Goal: Task Accomplishment & Management: Manage account settings

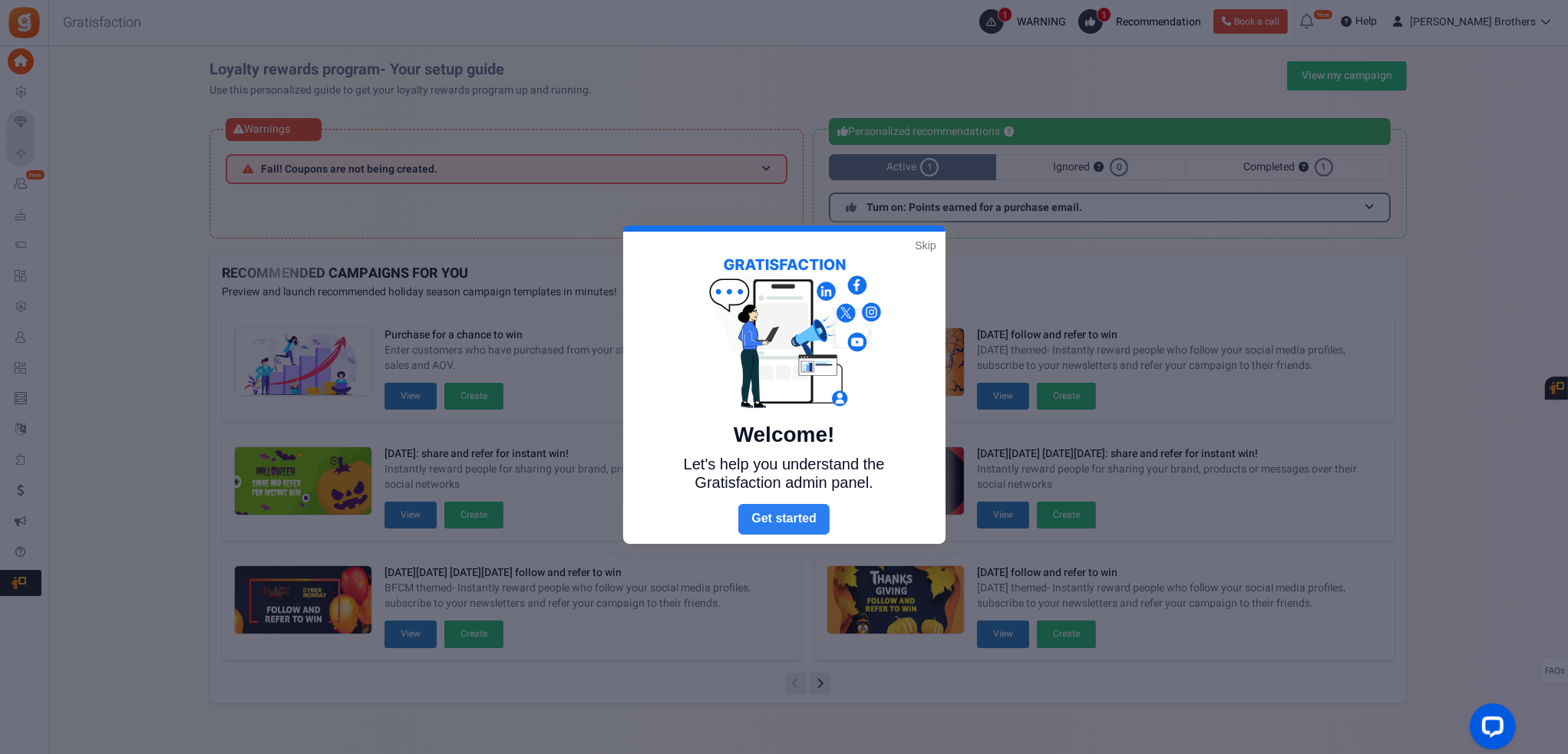
click at [798, 518] on link "Next" at bounding box center [784, 519] width 91 height 31
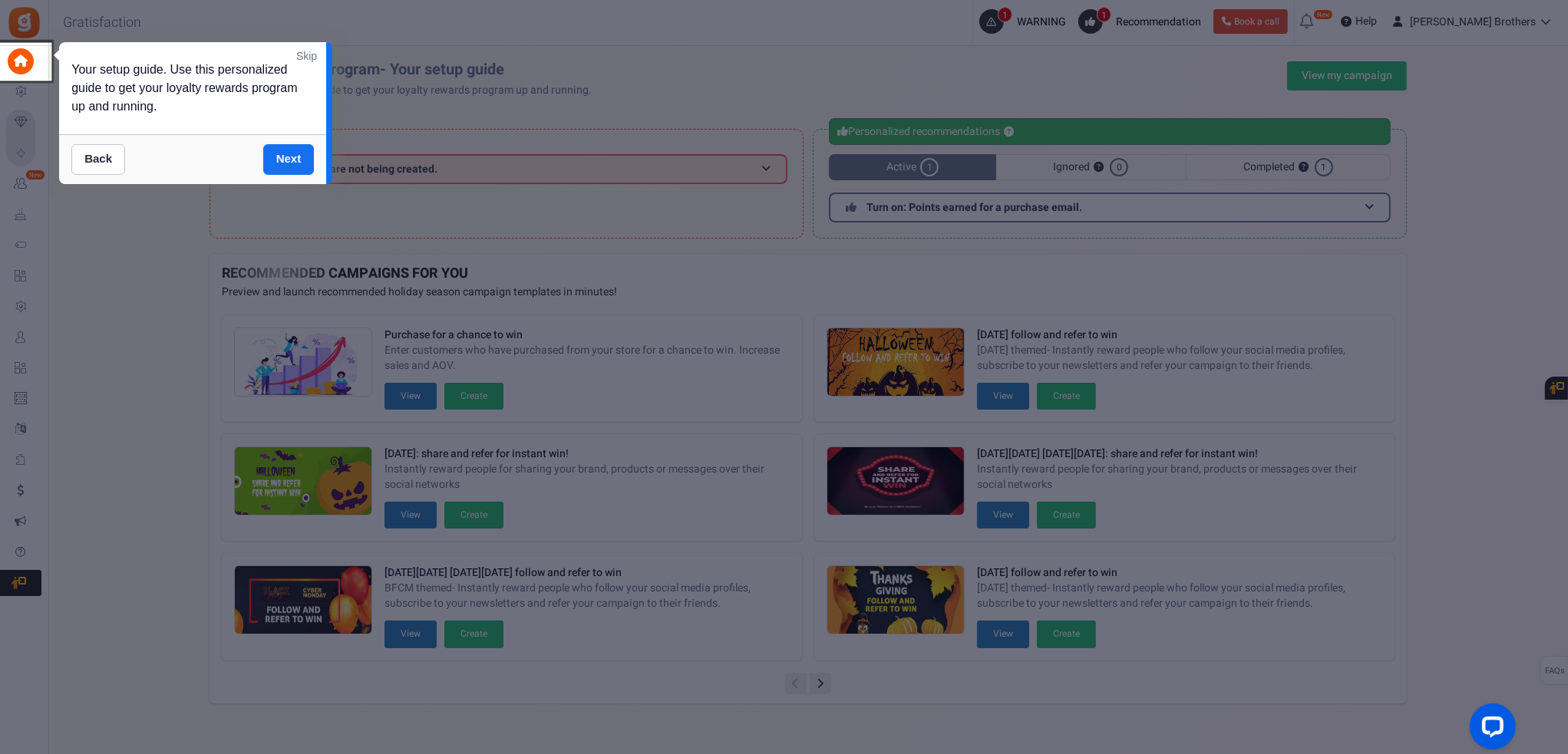
click at [305, 59] on link "Skip" at bounding box center [306, 56] width 20 height 16
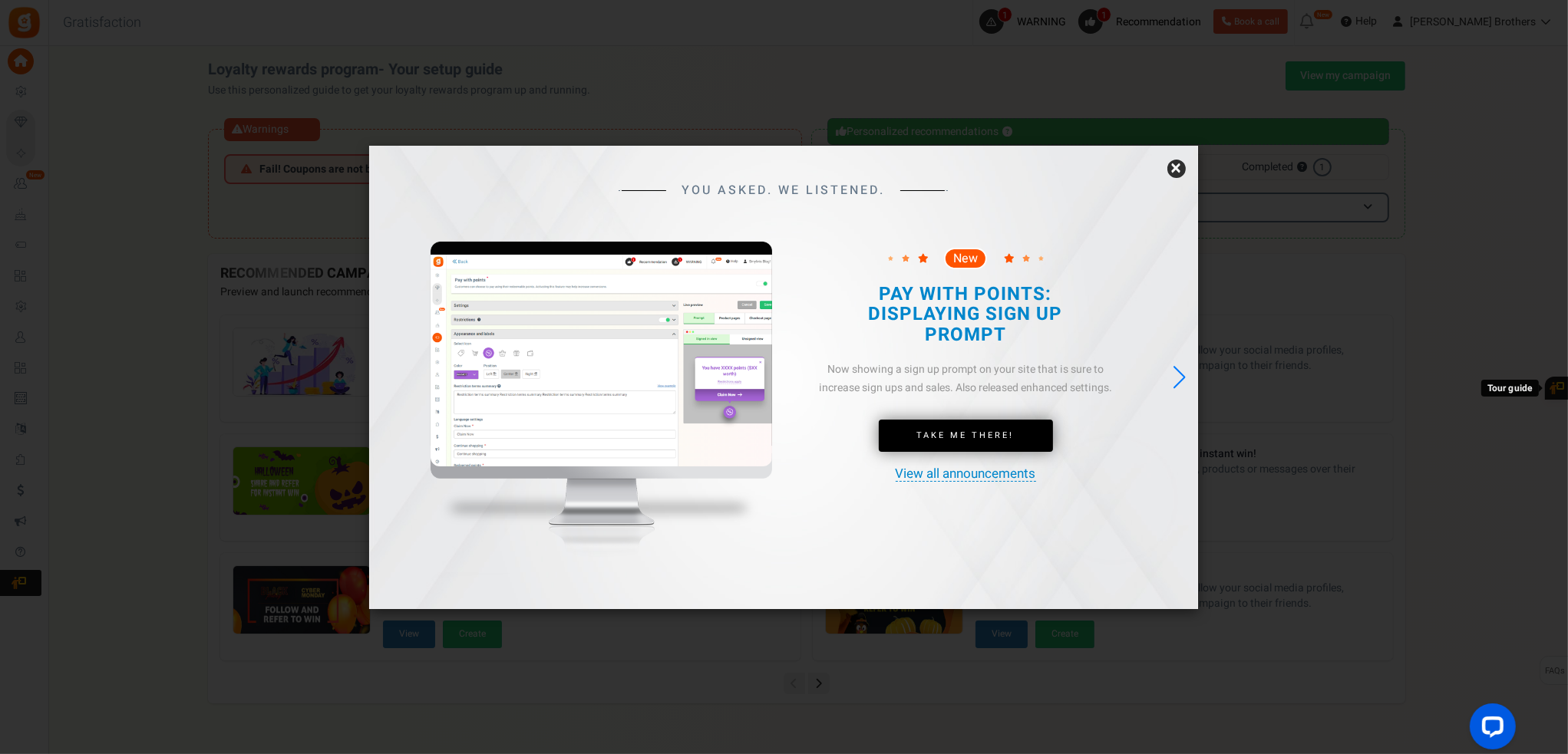
click at [1170, 173] on link "×" at bounding box center [1177, 169] width 19 height 19
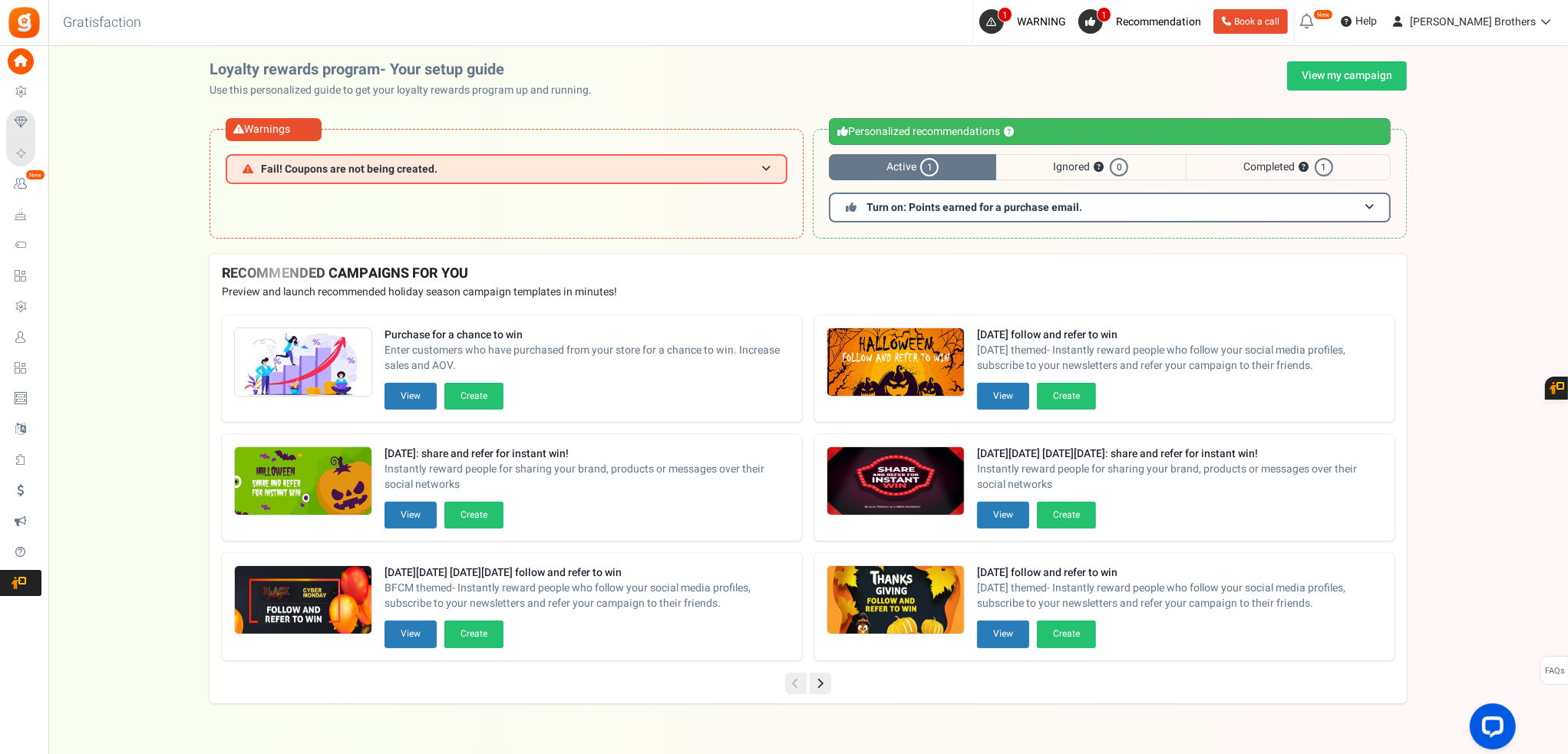
click at [1319, 25] on icon at bounding box center [1307, 21] width 24 height 24
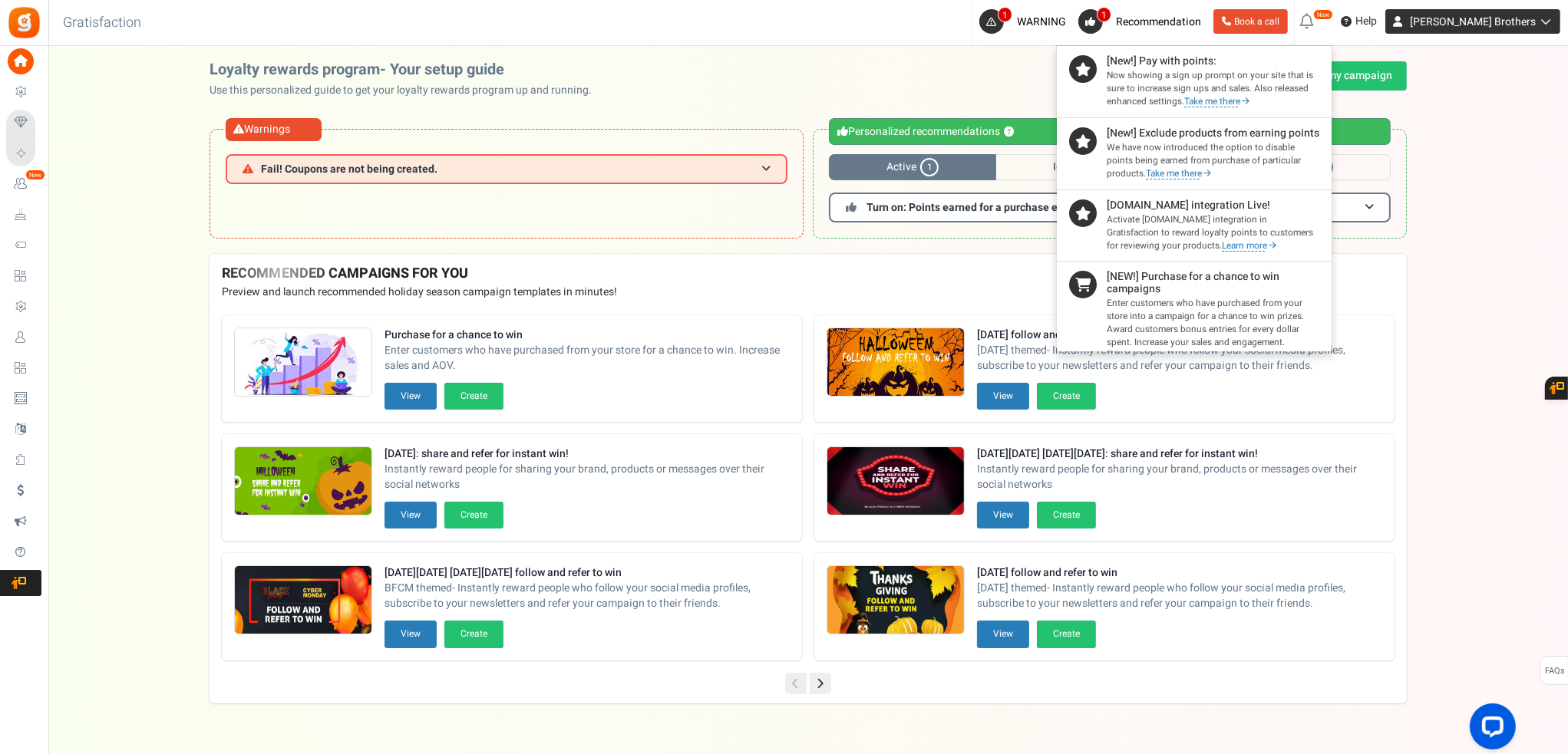
click at [1505, 31] on link "[PERSON_NAME] Brothers" at bounding box center [1472, 21] width 175 height 24
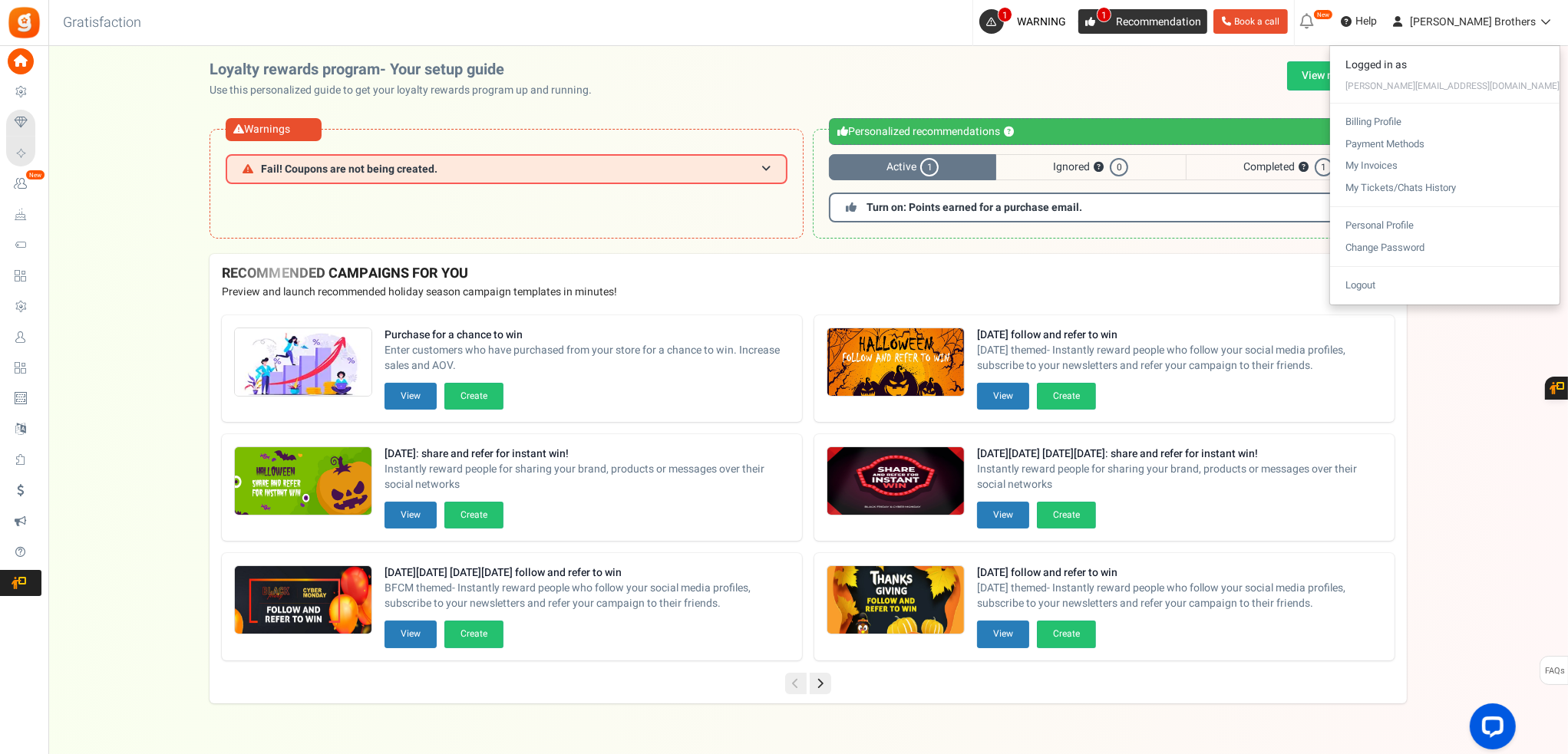
click at [1173, 22] on span "Recommendation" at bounding box center [1158, 21] width 85 height 16
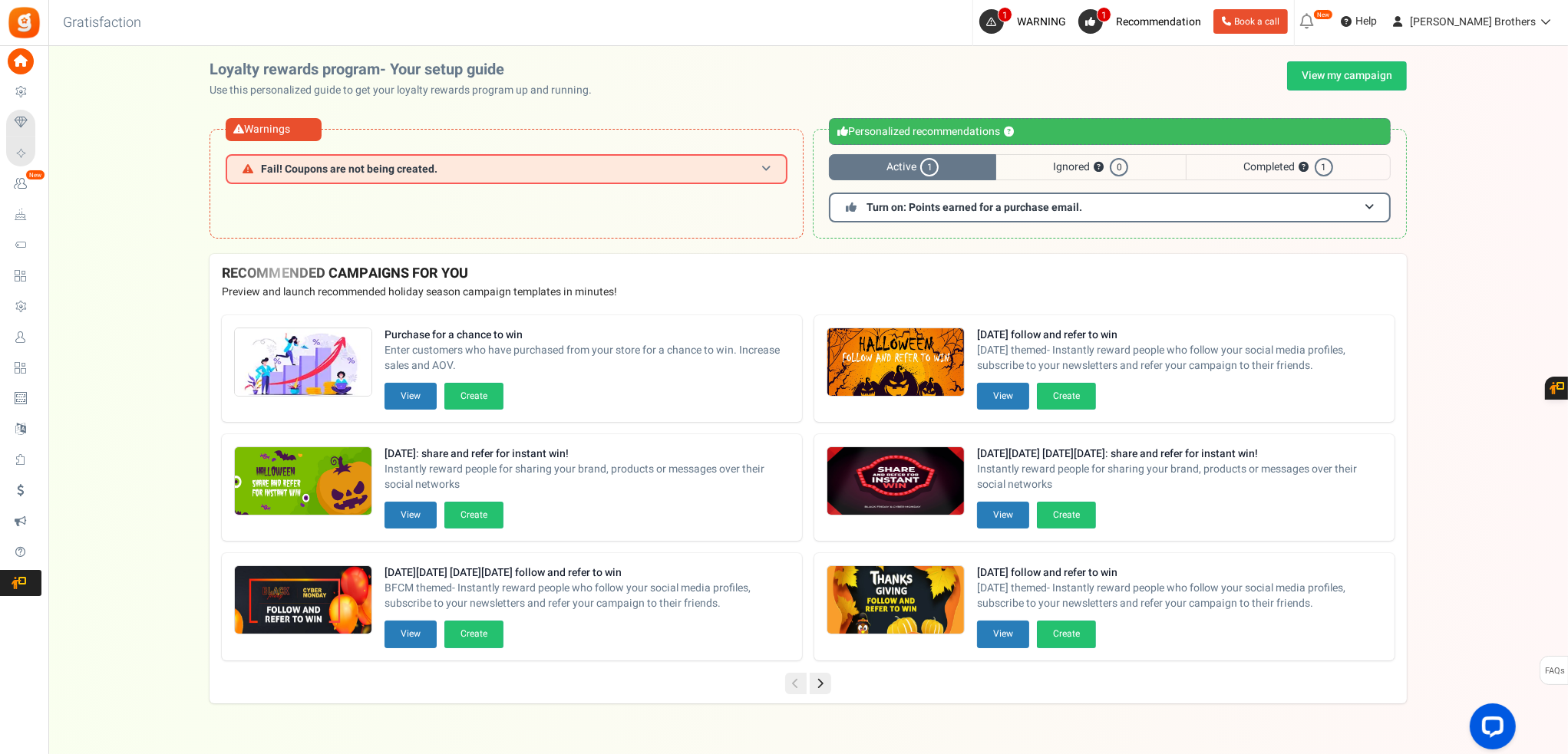
click at [771, 176] on h3 "Fail! Coupons are not being created." at bounding box center [506, 169] width 562 height 30
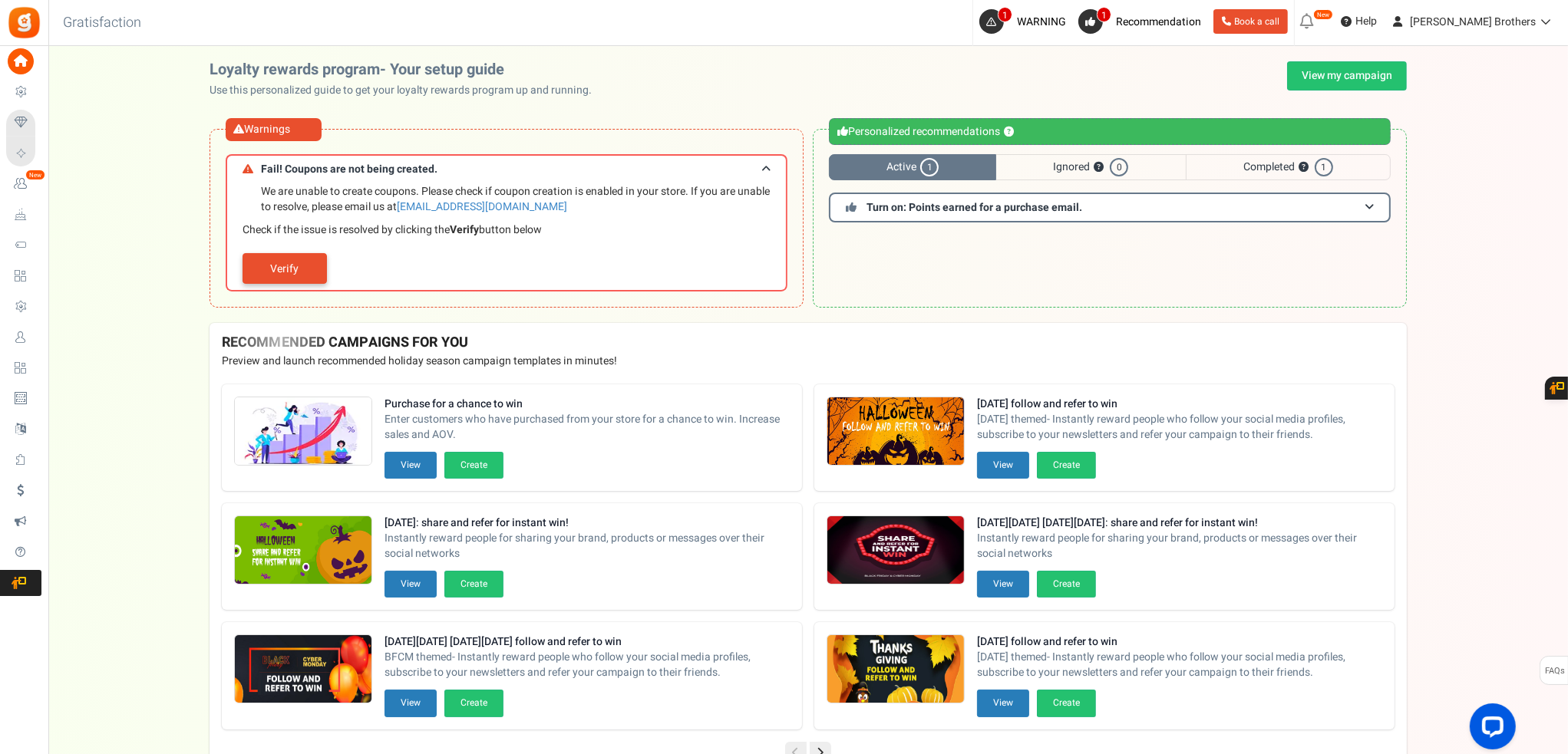
click at [284, 263] on link "Verify" at bounding box center [284, 268] width 84 height 31
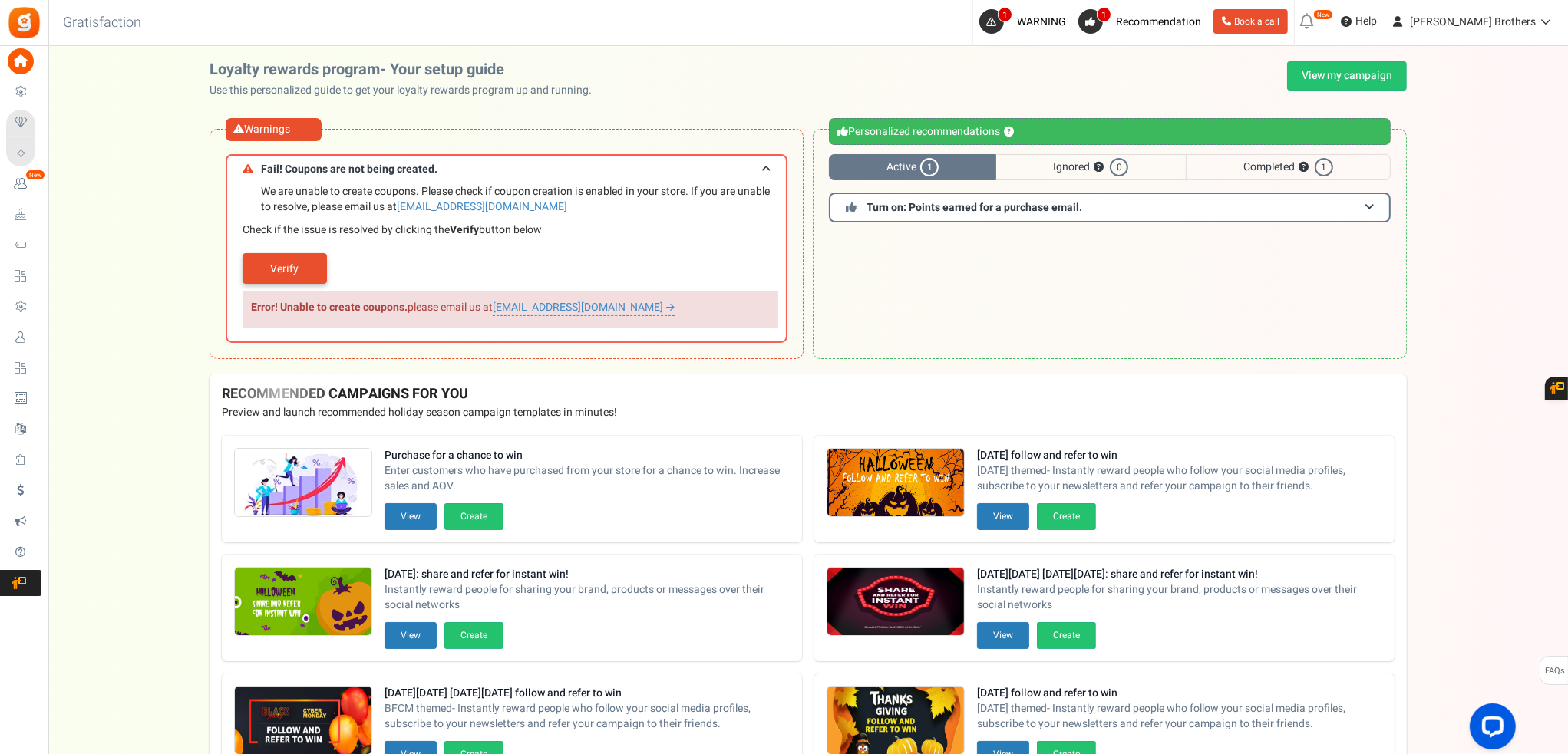
click at [289, 277] on link "Verify" at bounding box center [284, 268] width 84 height 31
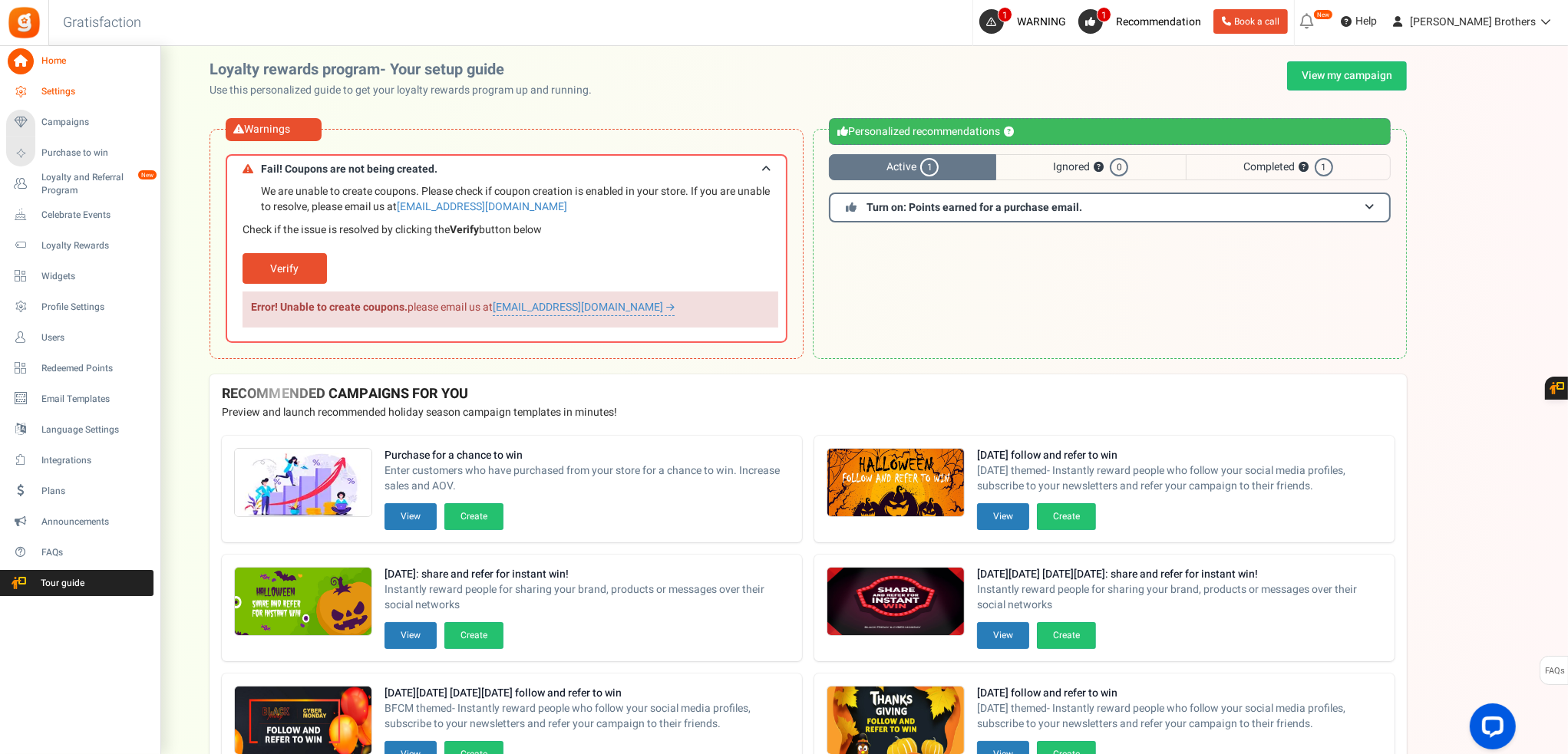
click at [46, 89] on span "Settings" at bounding box center [96, 92] width 108 height 13
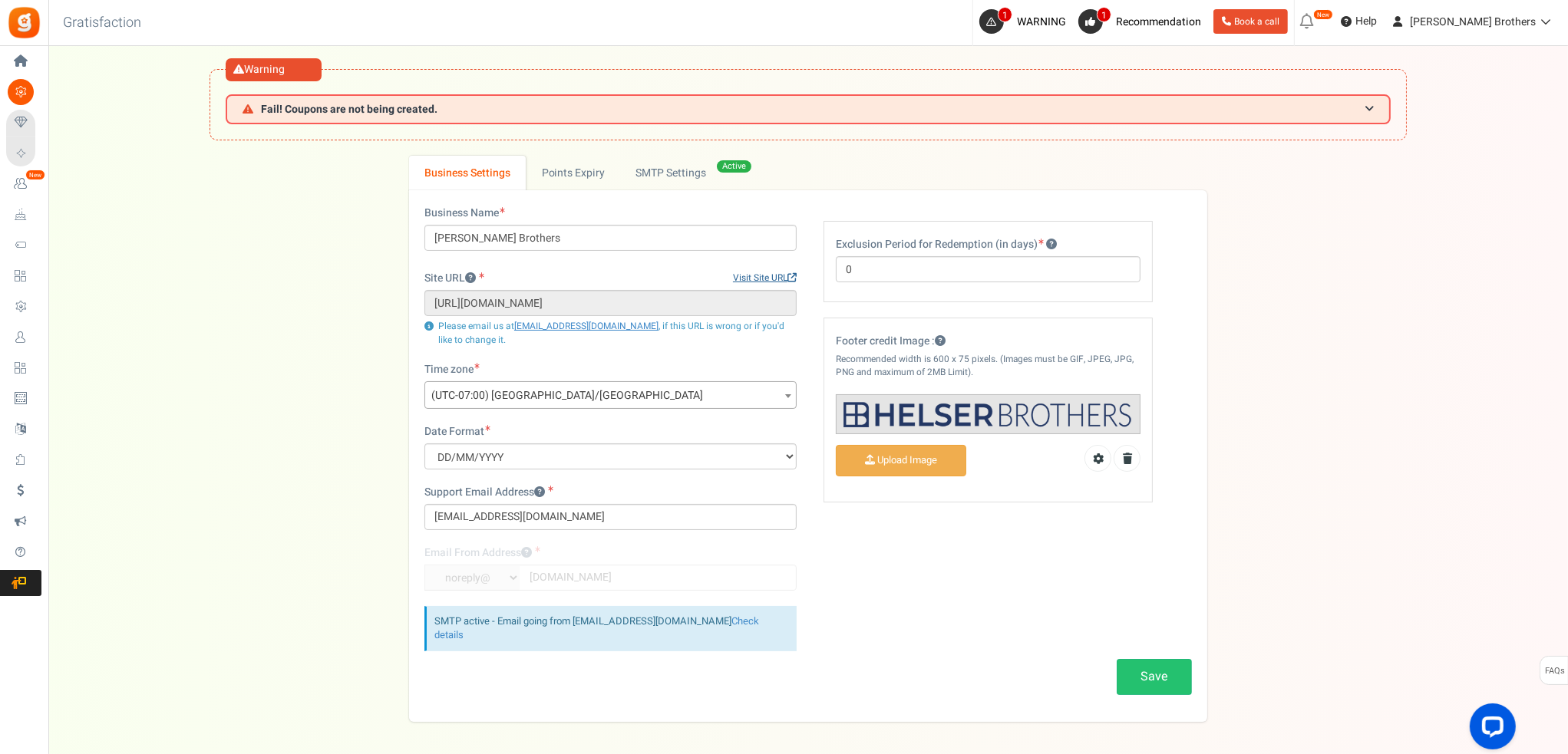
click at [768, 279] on link "Visit Site URL" at bounding box center [764, 278] width 64 height 13
click at [666, 181] on link "Active SMTP Settings" at bounding box center [689, 173] width 137 height 34
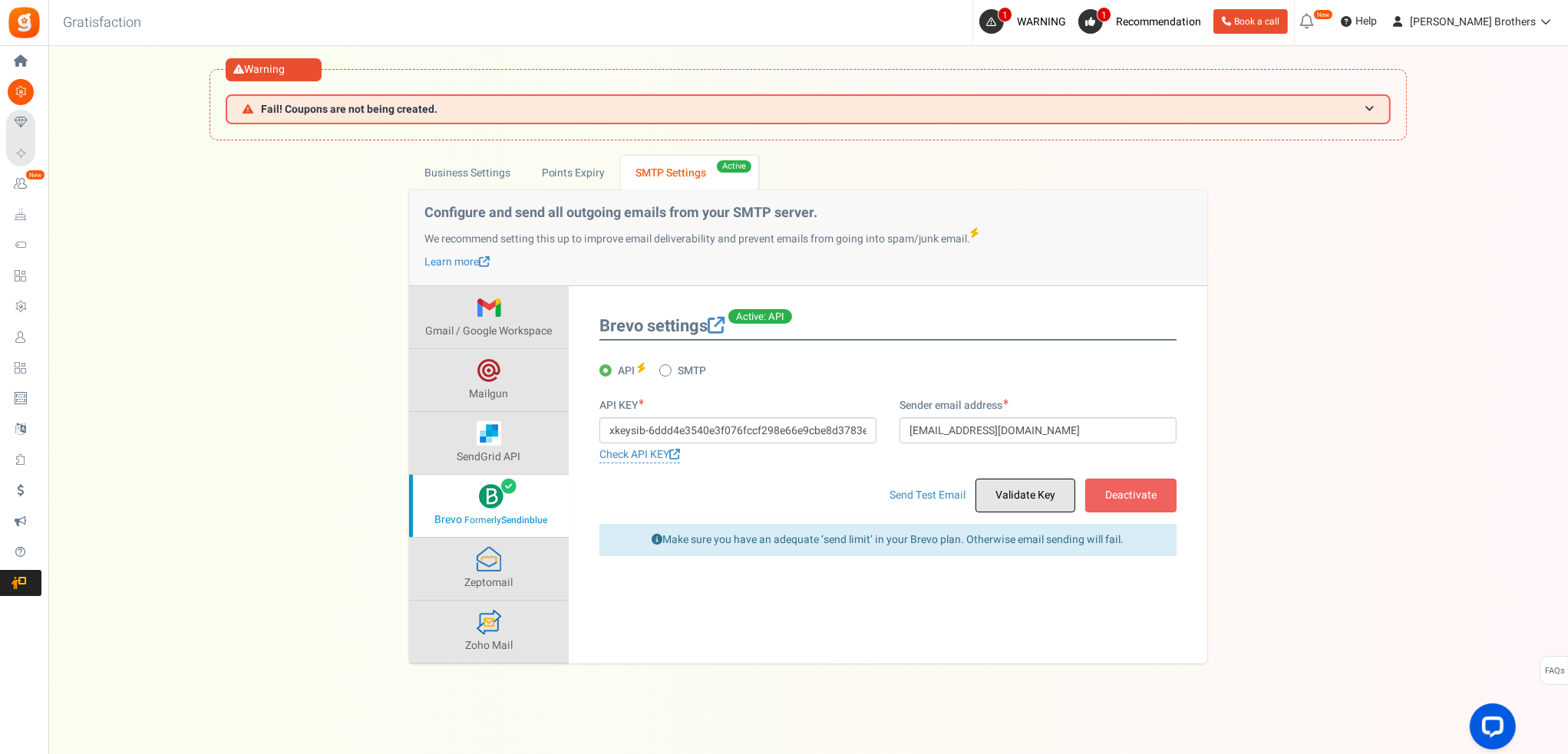
click at [1052, 505] on button "Validate Key" at bounding box center [1026, 495] width 100 height 33
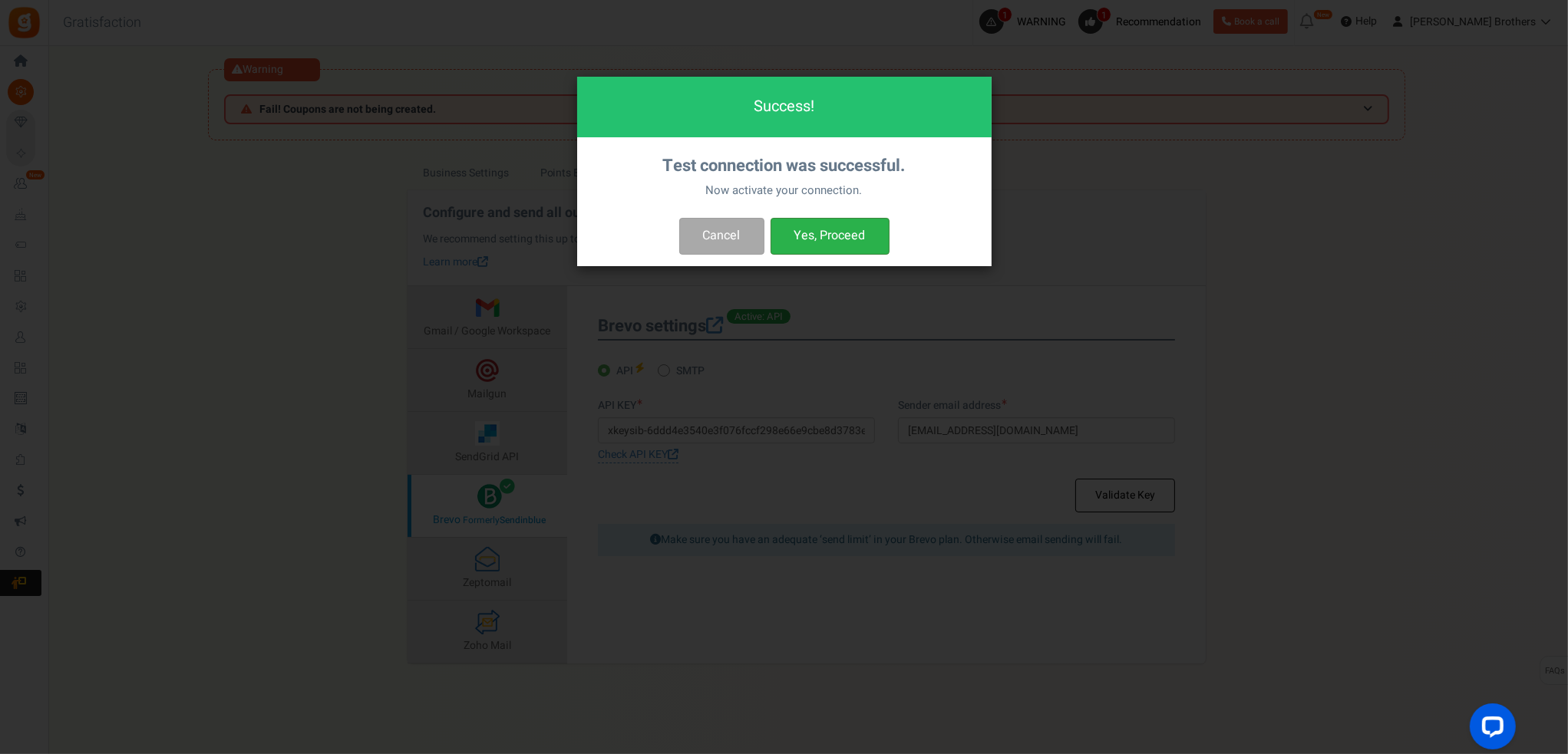
click at [805, 236] on button "Yes, Proceed" at bounding box center [830, 236] width 119 height 36
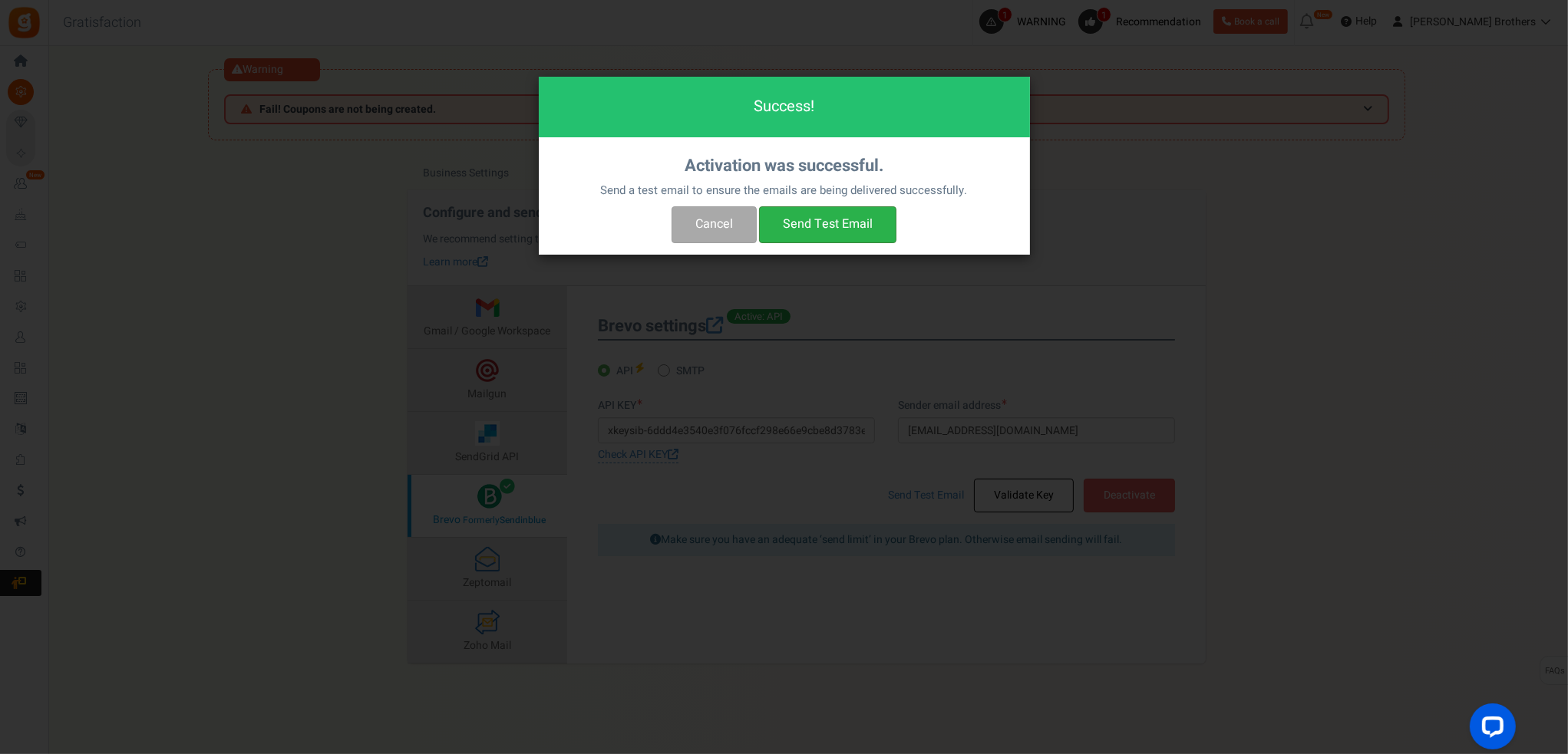
click at [829, 226] on button "Send Test Email" at bounding box center [827, 224] width 137 height 36
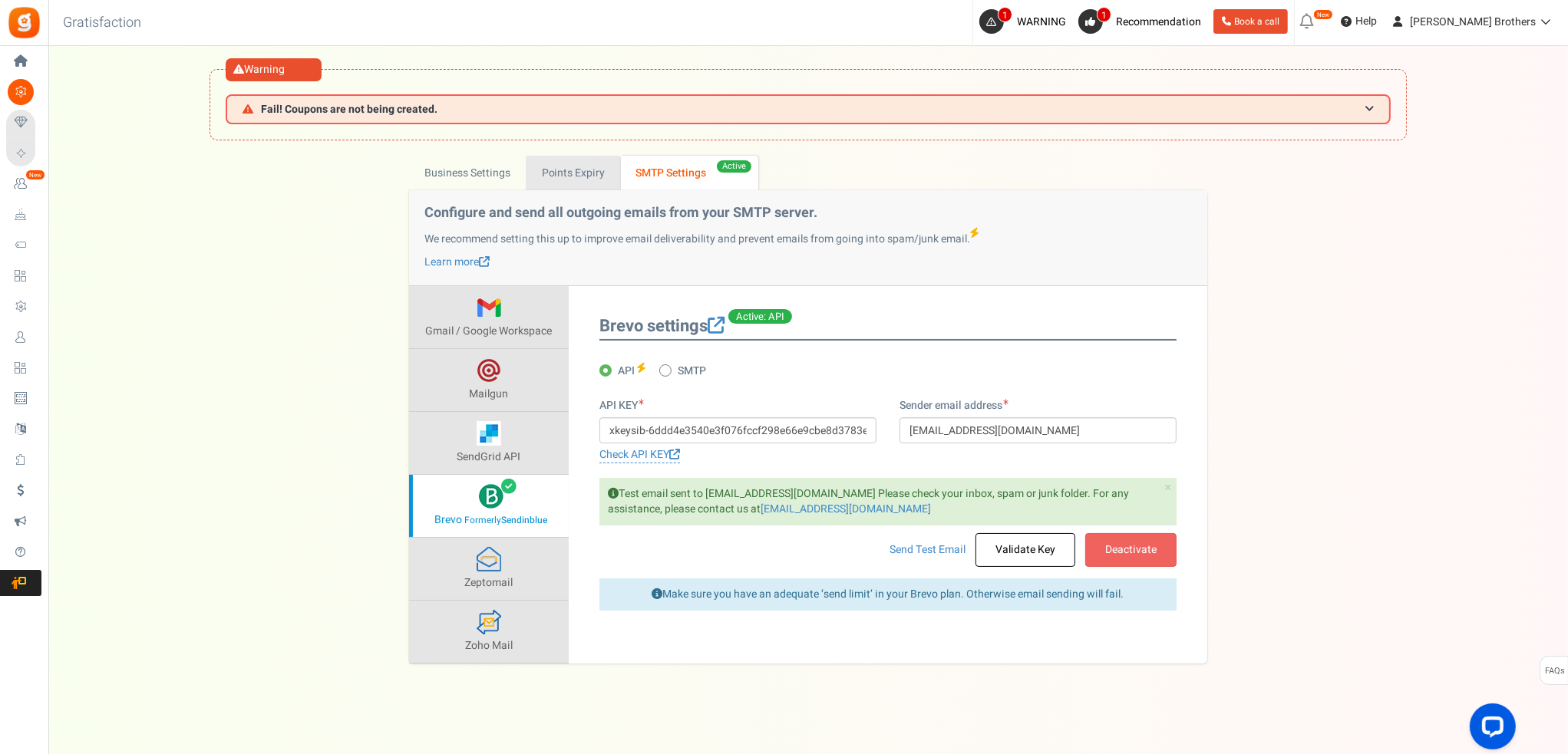
click at [593, 163] on link "Points Expiry" at bounding box center [573, 173] width 95 height 34
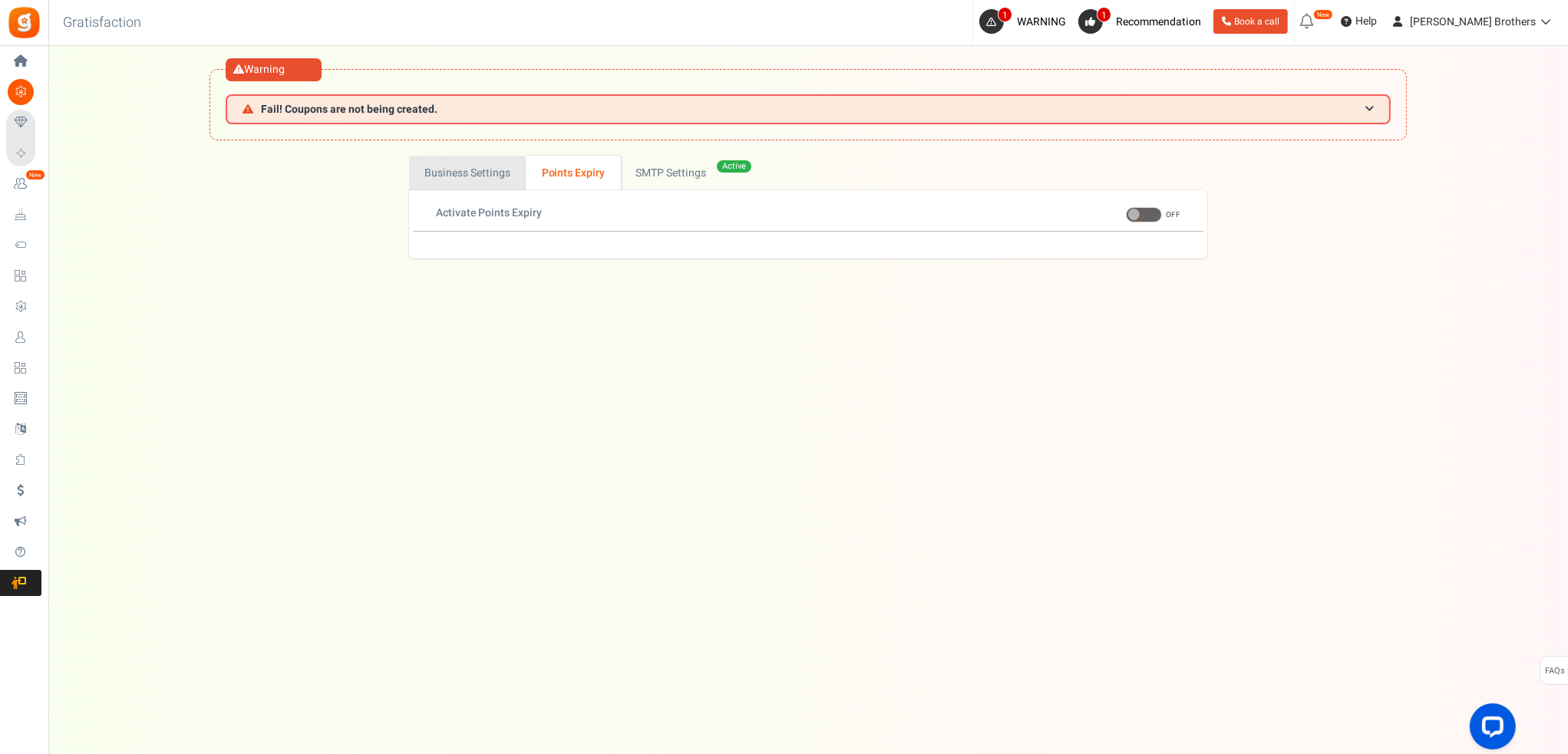
click at [491, 176] on link "Business Settings" at bounding box center [467, 173] width 117 height 34
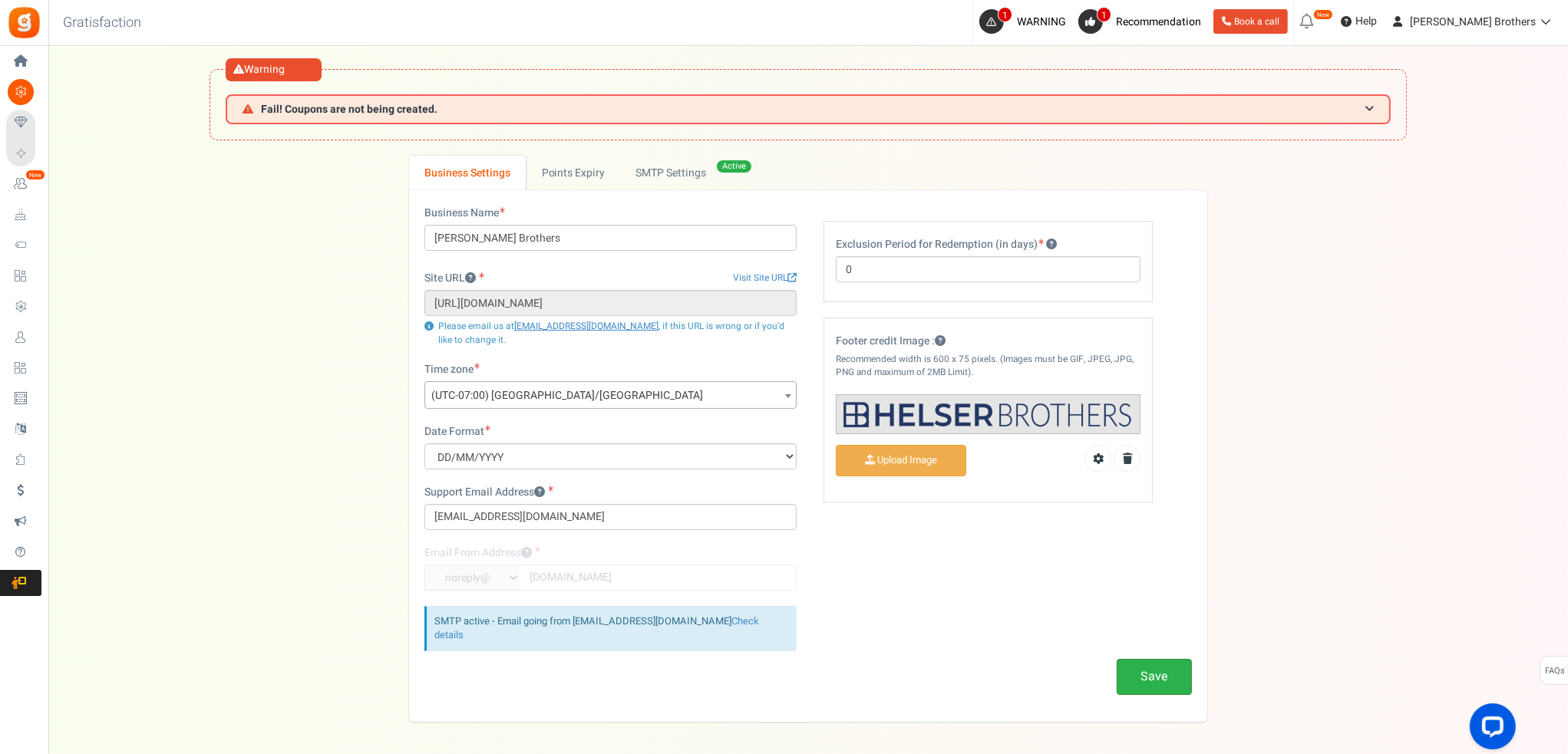
click at [1159, 659] on button "Save" at bounding box center [1154, 677] width 75 height 36
click at [1372, 107] on span at bounding box center [1369, 109] width 9 height 11
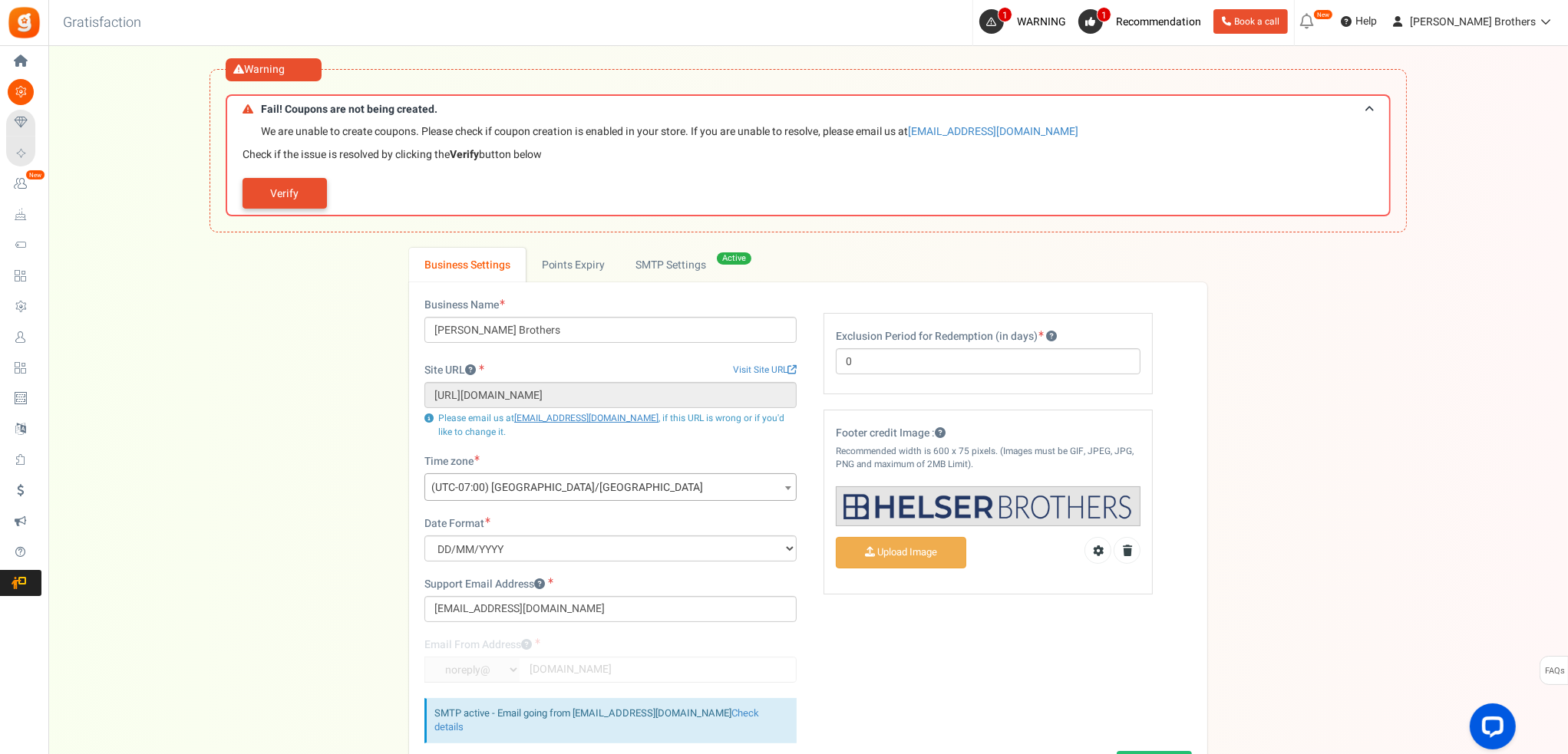
click at [303, 198] on link "Verify" at bounding box center [284, 193] width 84 height 31
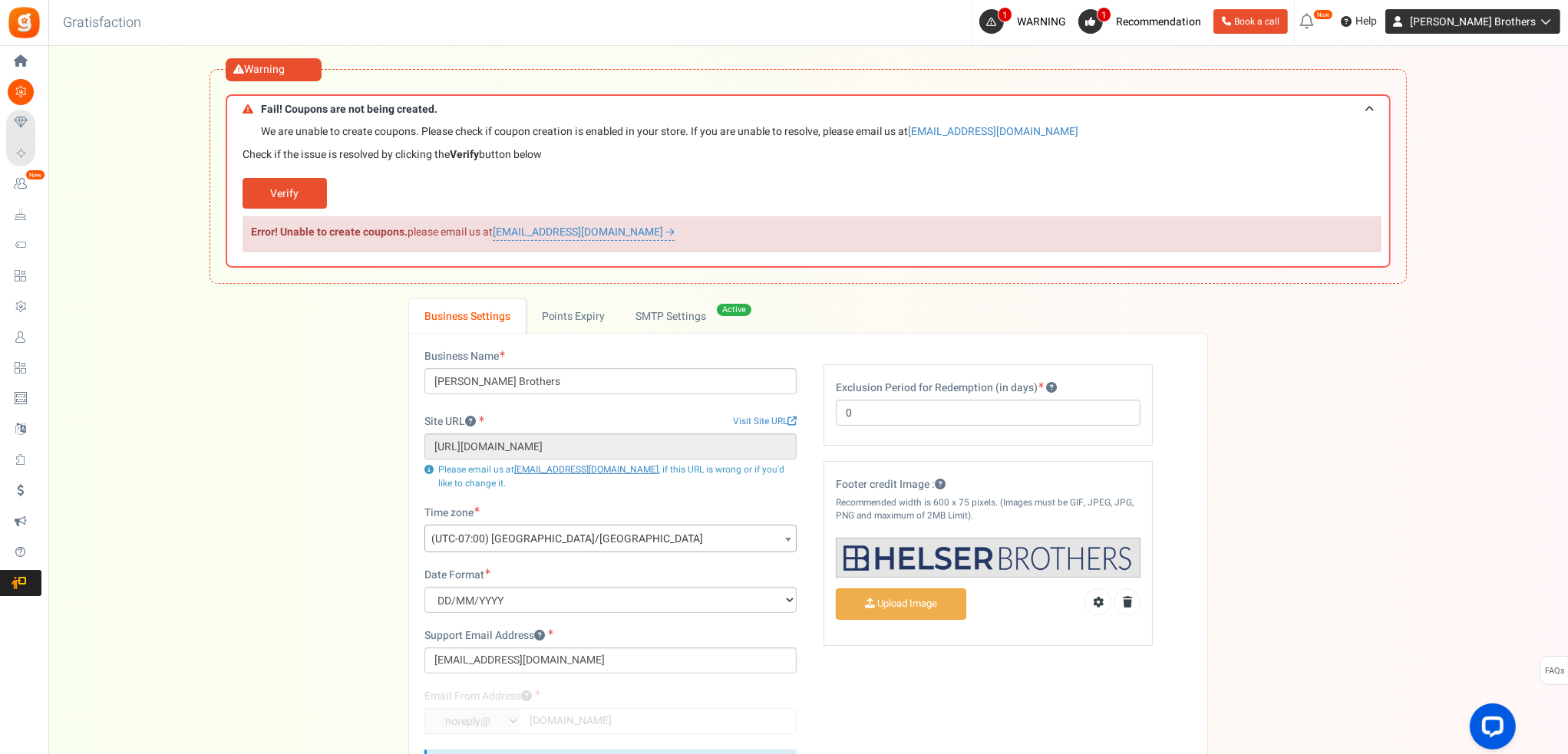
click at [1488, 19] on span "[PERSON_NAME] Brothers" at bounding box center [1472, 21] width 126 height 16
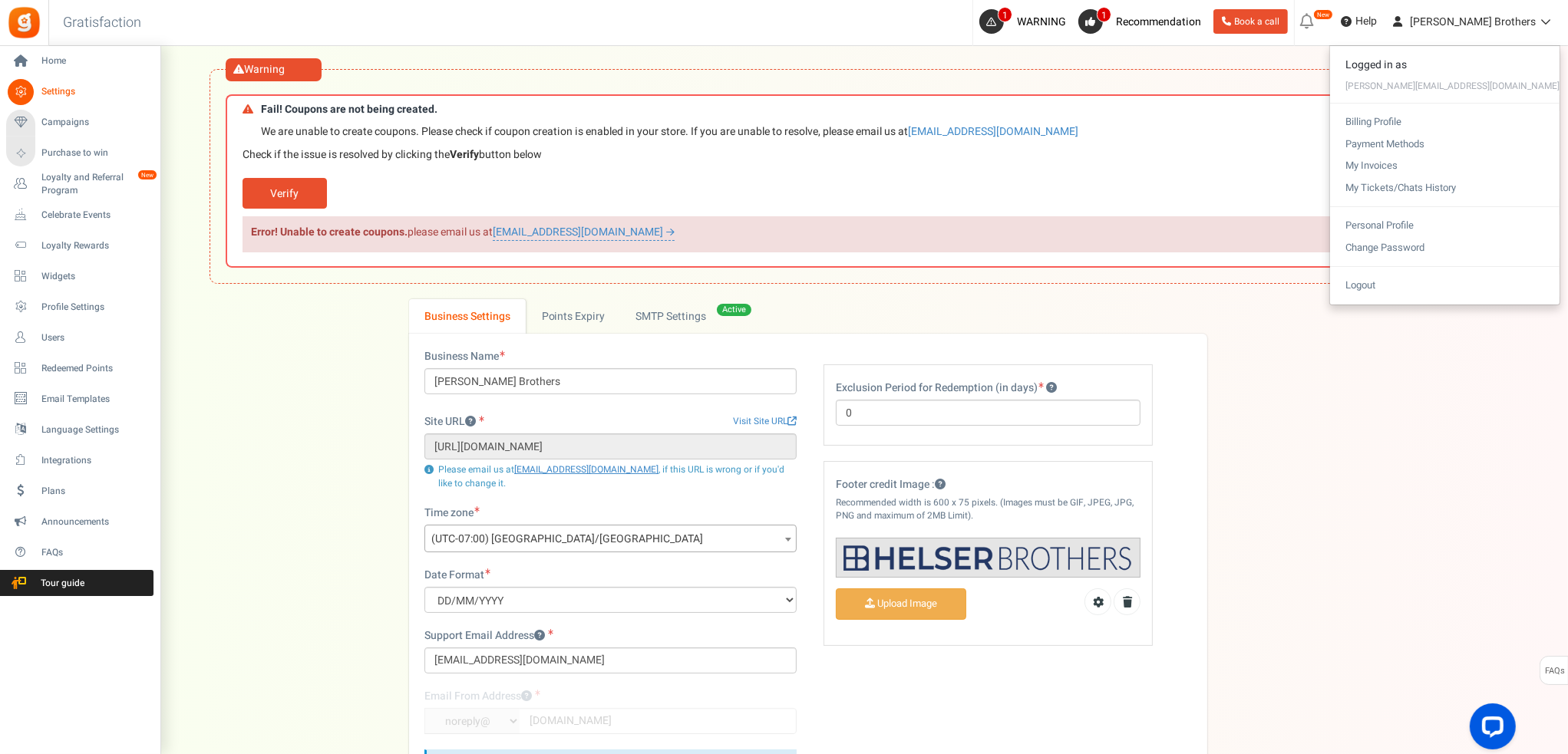
click at [29, 85] on icon at bounding box center [20, 92] width 26 height 26
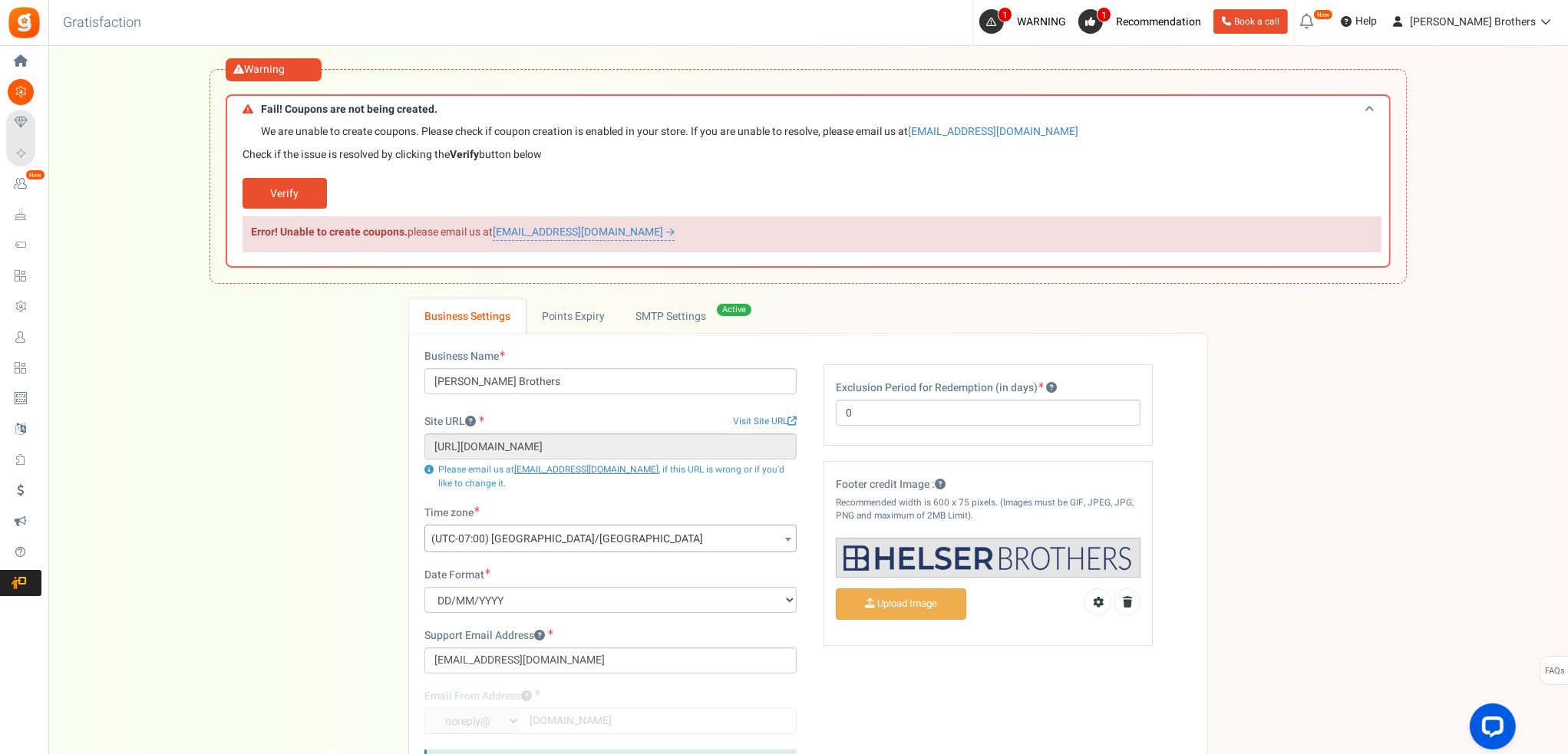
click at [1377, 101] on h3 "Fail! Coupons are not being created." at bounding box center [808, 109] width 1165 height 29
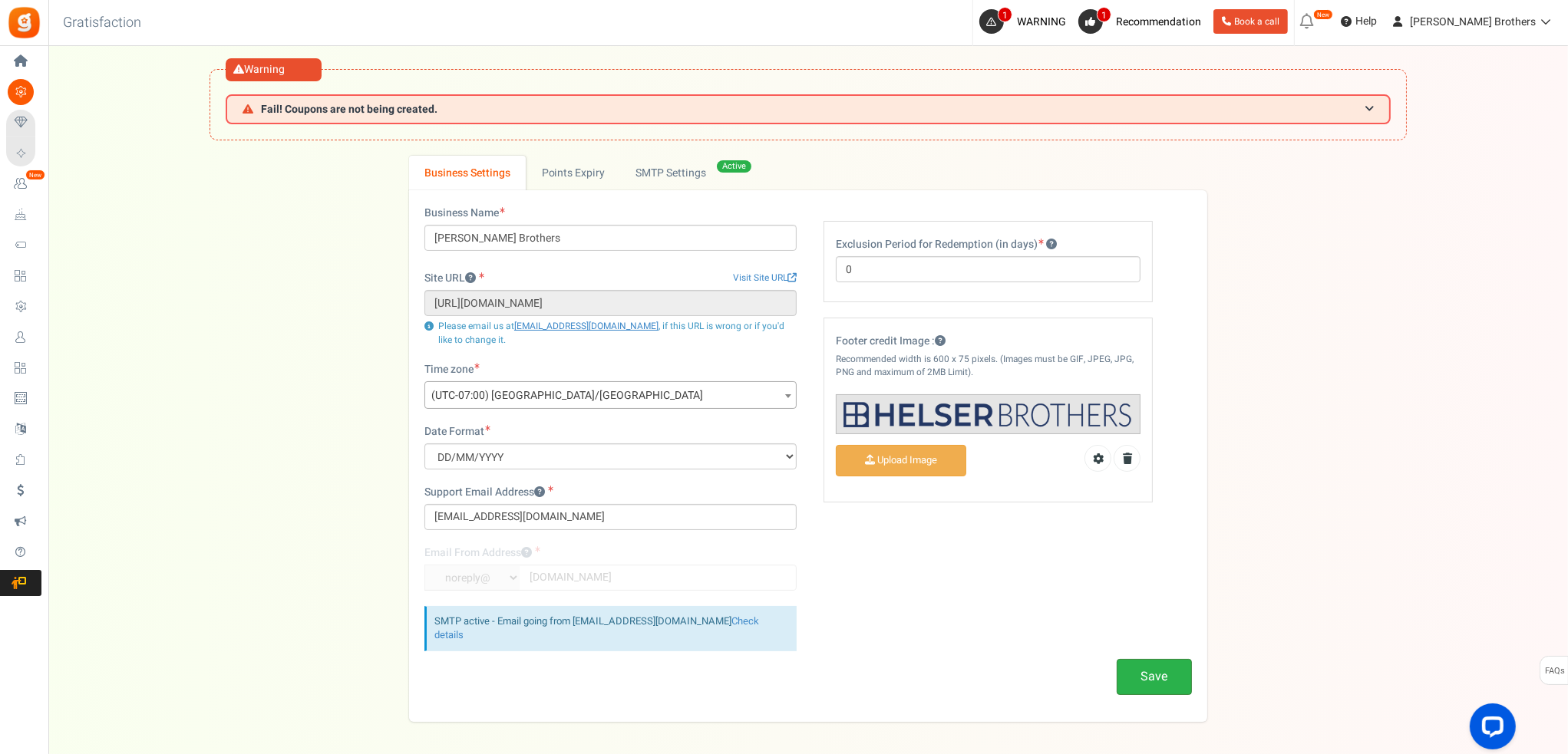
click at [1167, 670] on button "Save" at bounding box center [1154, 677] width 75 height 36
click at [1065, 28] on span "WARNING" at bounding box center [1040, 21] width 49 height 16
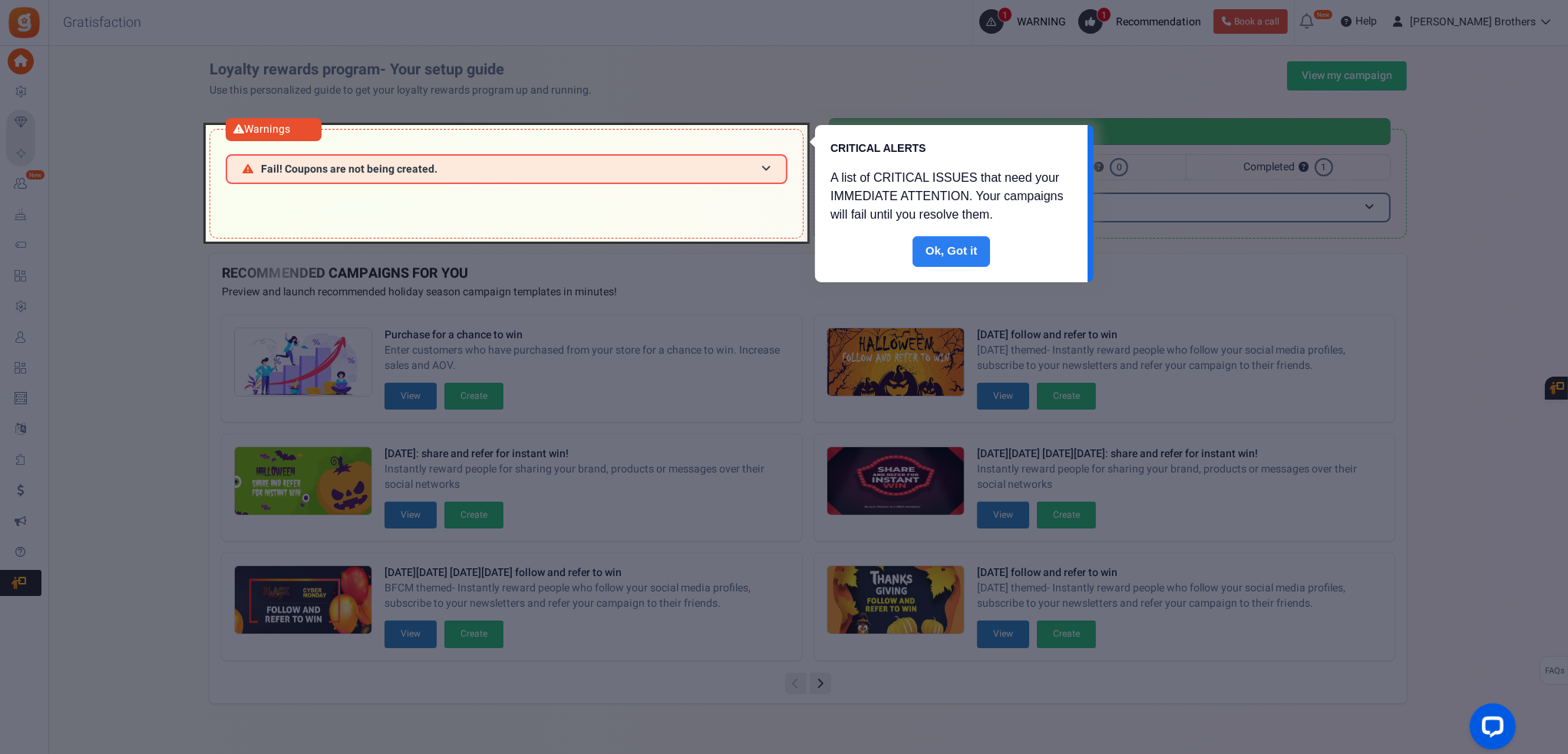
click at [963, 258] on link "Done" at bounding box center [951, 251] width 78 height 31
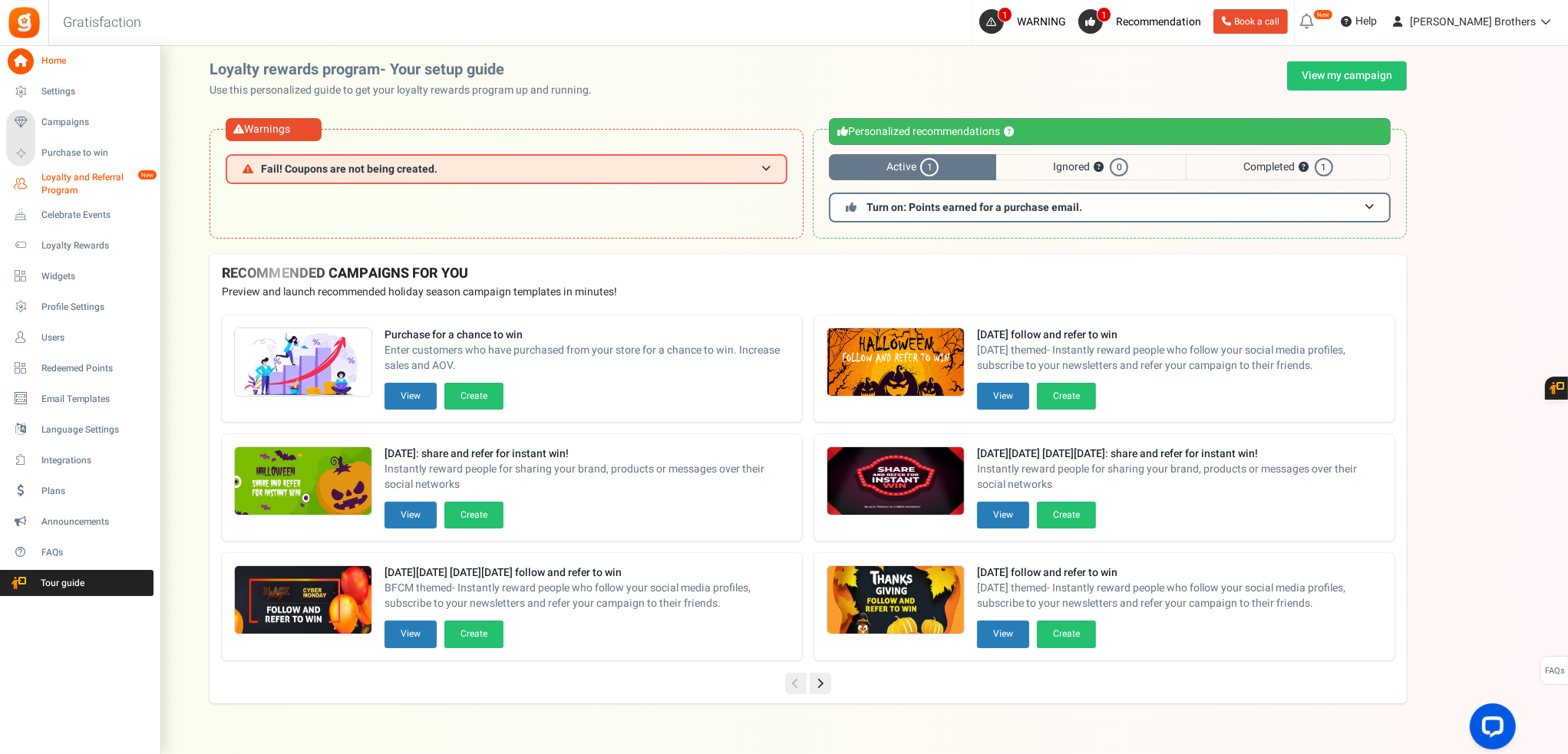
click at [97, 177] on span "Loyalty and Referral Program" at bounding box center [97, 185] width 112 height 26
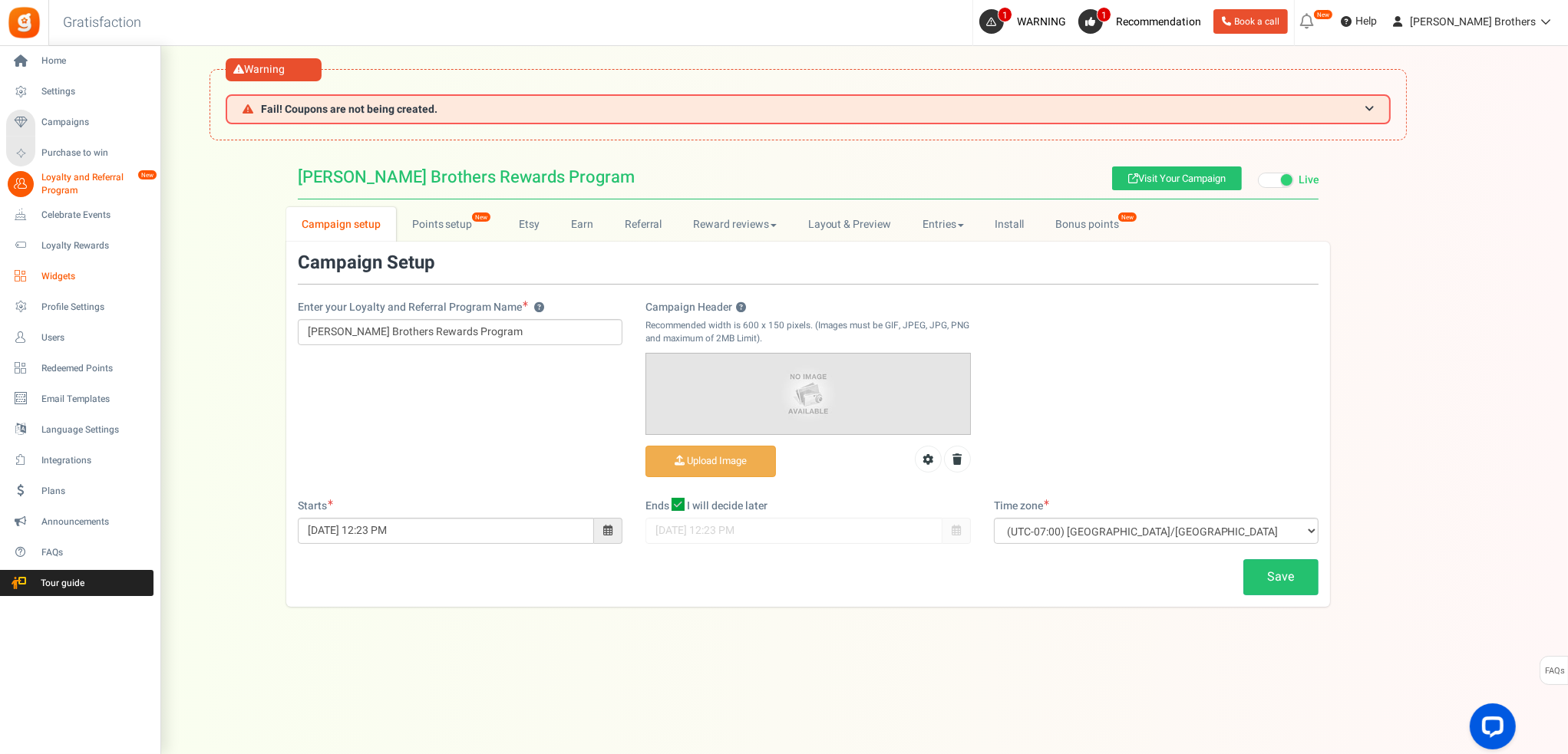
click at [59, 277] on span "Widgets" at bounding box center [96, 276] width 108 height 13
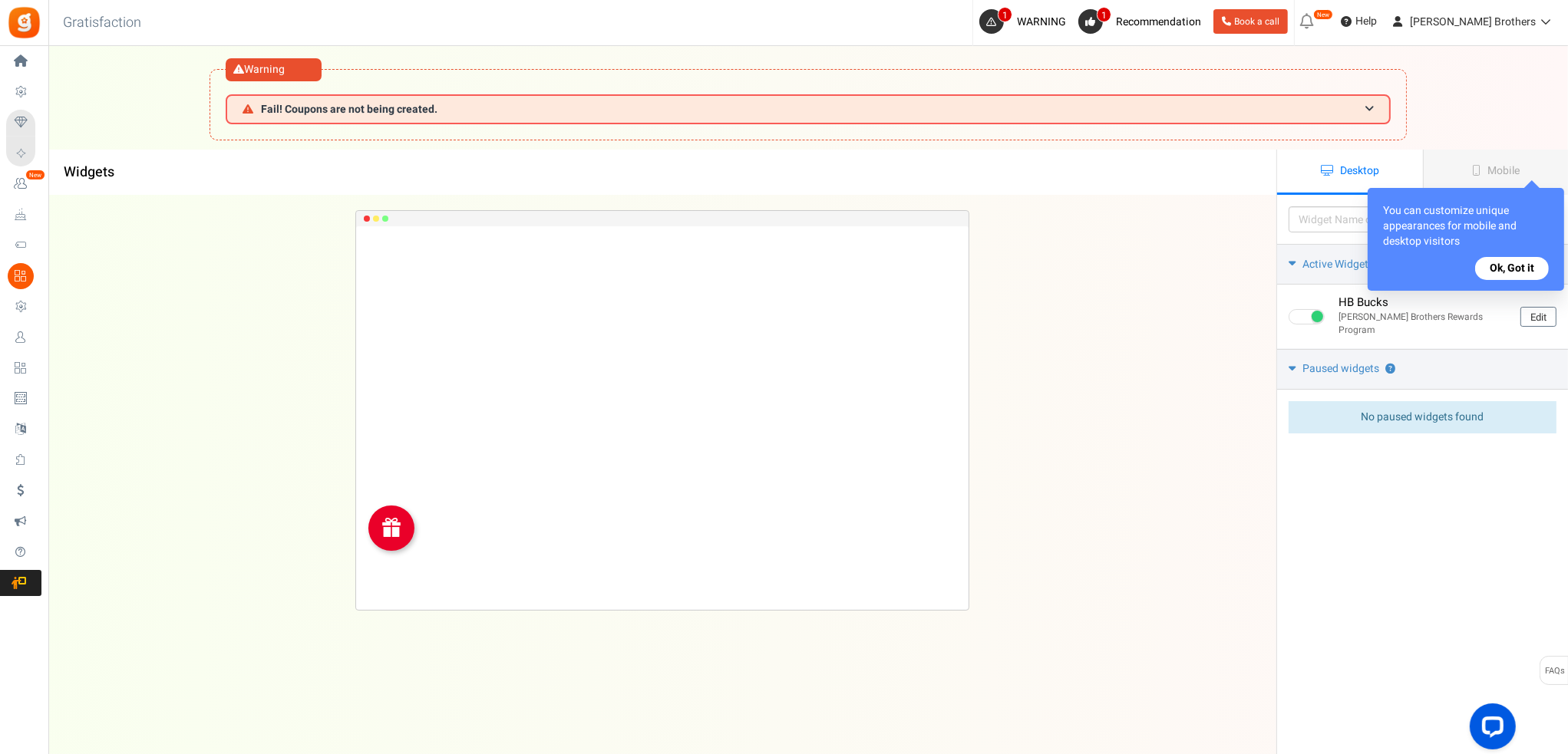
click at [1522, 266] on button "Ok, Got it" at bounding box center [1511, 268] width 73 height 23
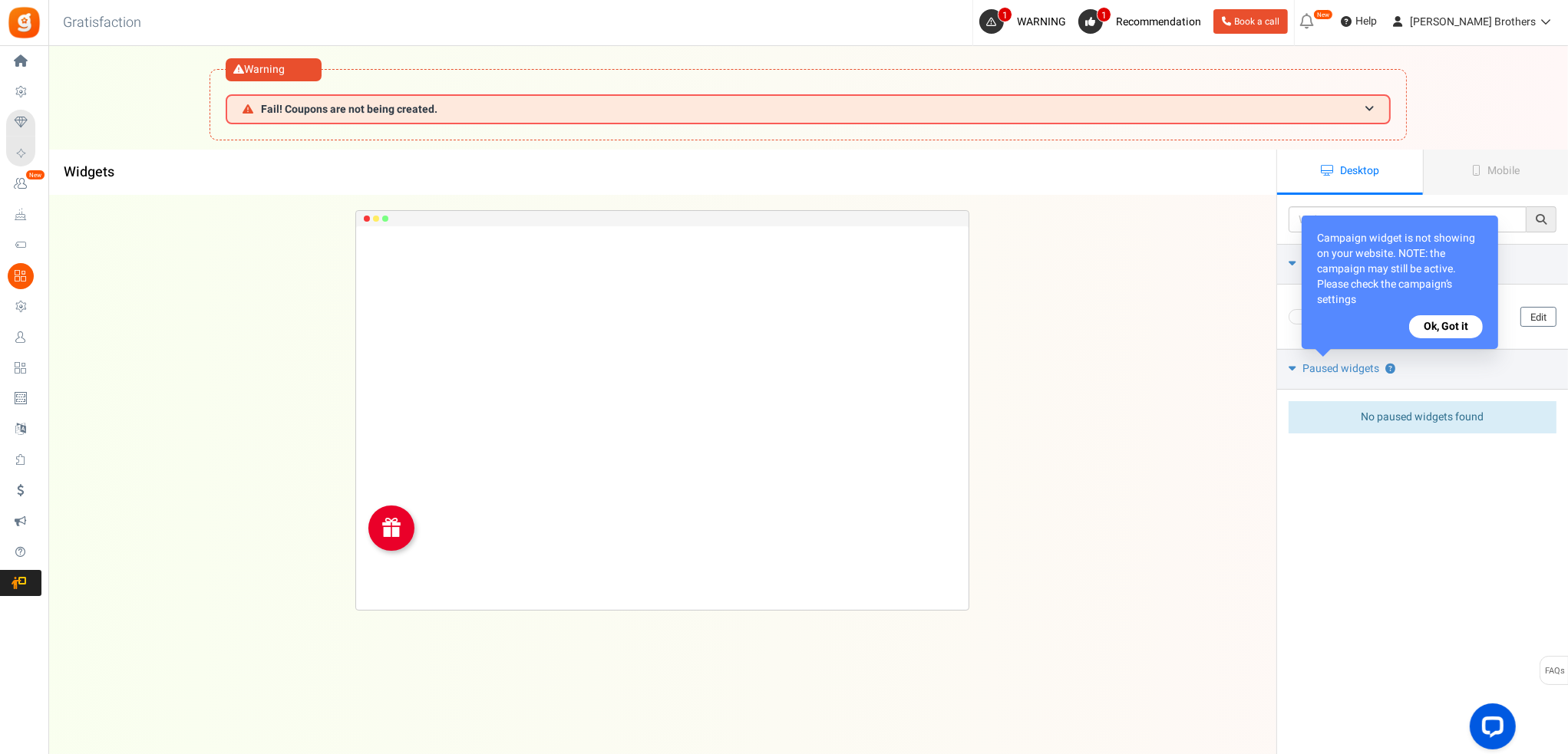
click at [1457, 315] on button "Ok, Got it" at bounding box center [1445, 326] width 73 height 23
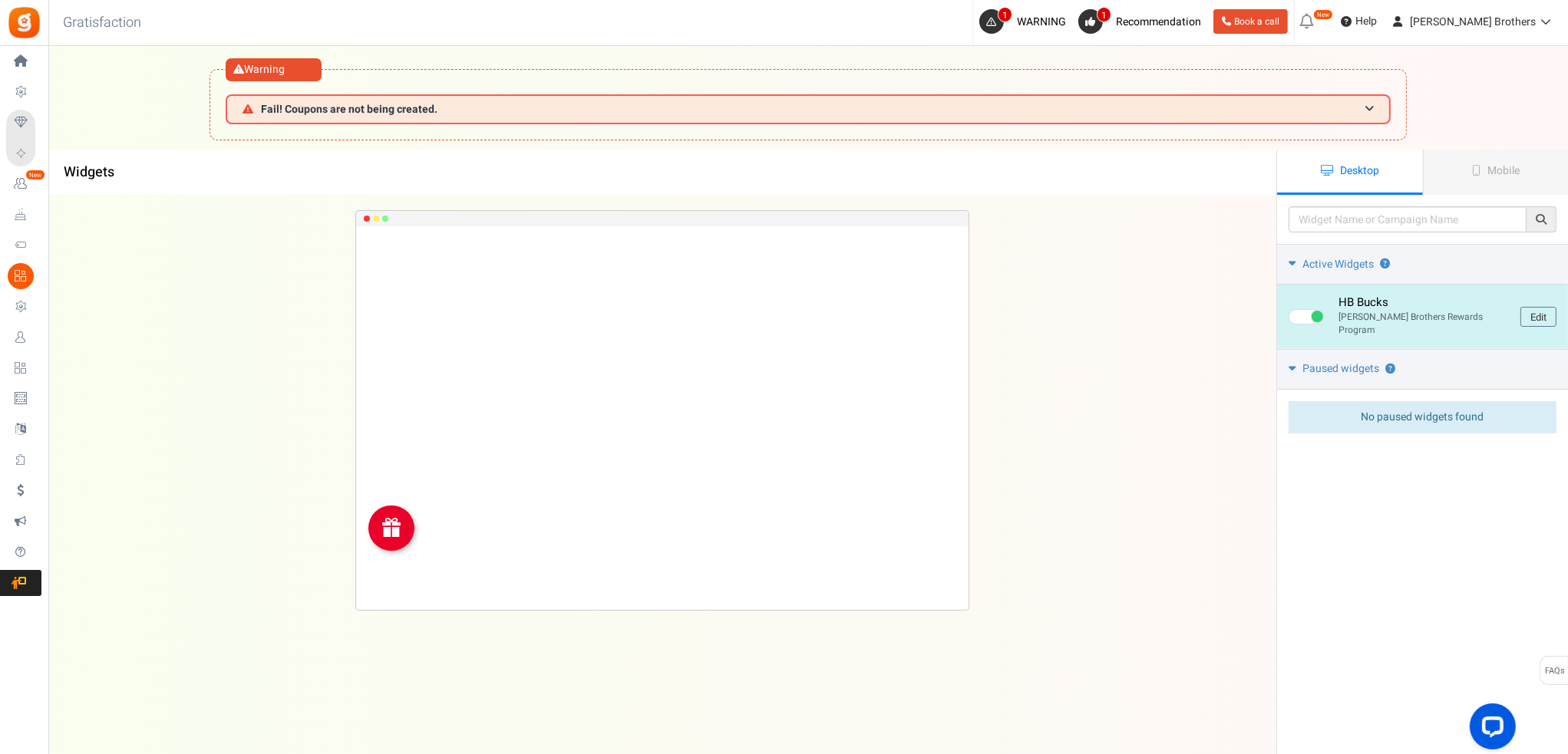
click at [1303, 314] on span at bounding box center [1306, 316] width 36 height 16
click at [1298, 314] on input "checkbox" at bounding box center [1293, 317] width 10 height 10
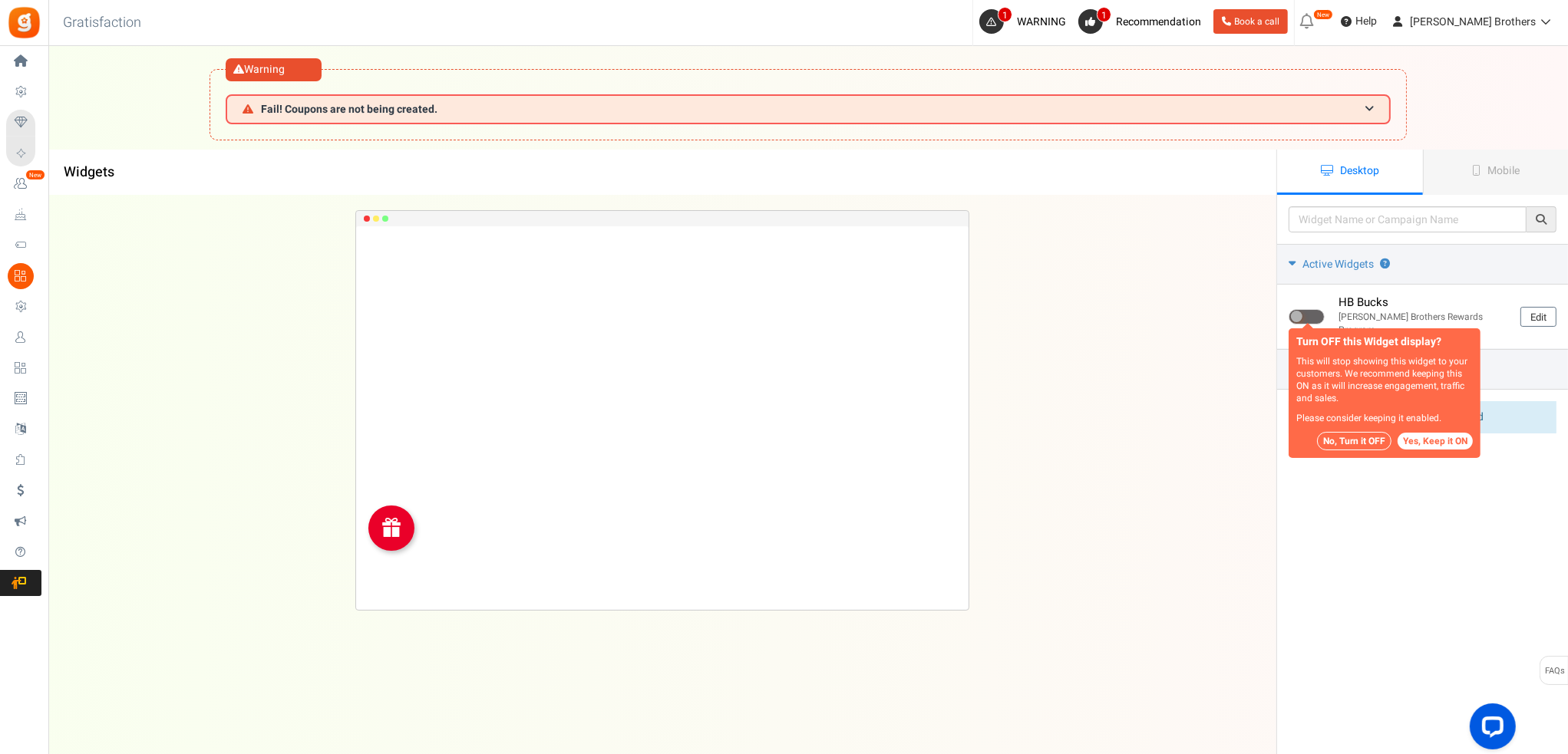
click at [1372, 442] on button "No, Turn it OFF" at bounding box center [1354, 441] width 74 height 19
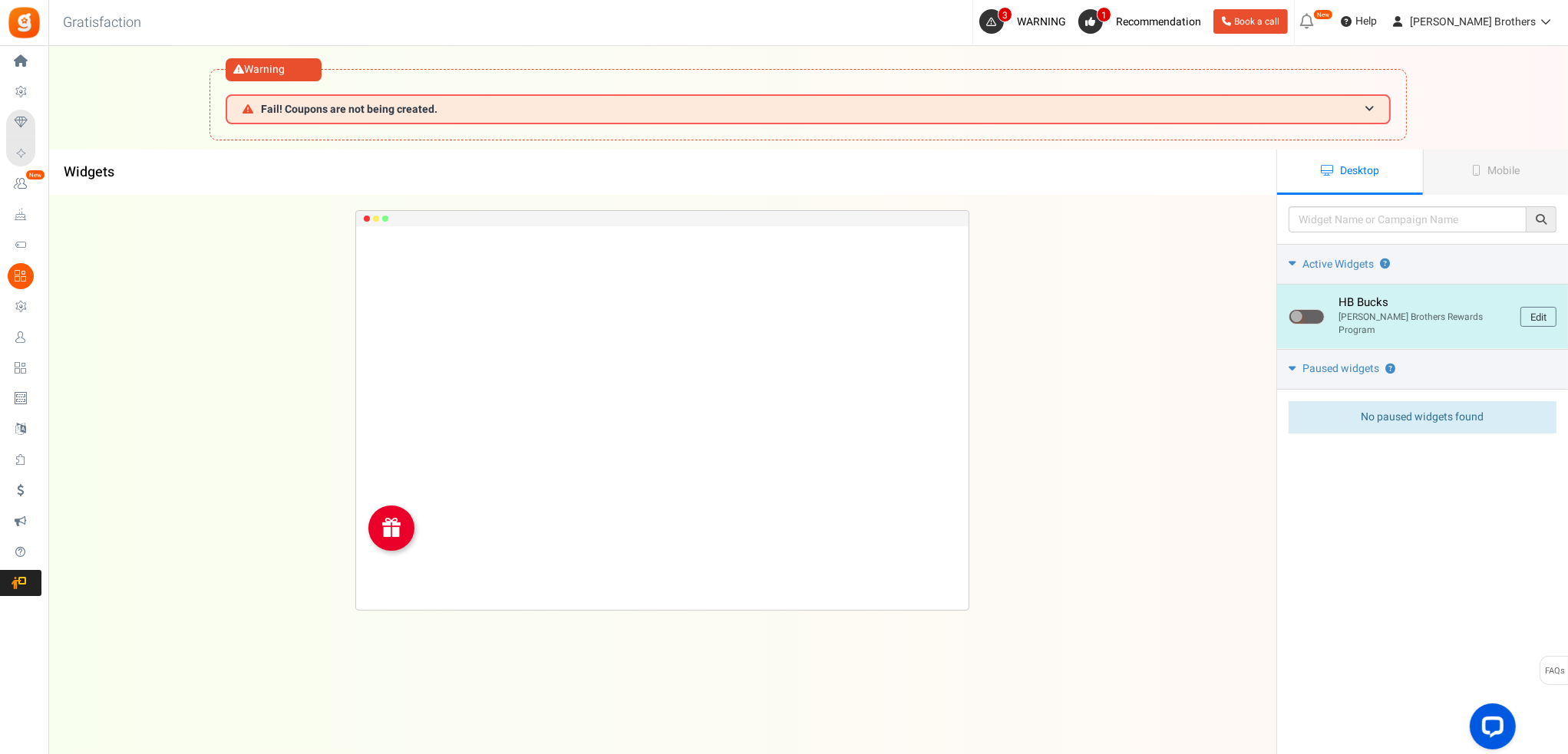
click at [1308, 309] on span at bounding box center [1306, 316] width 36 height 16
click at [1298, 313] on input "checkbox" at bounding box center [1293, 317] width 10 height 10
checkbox input "true"
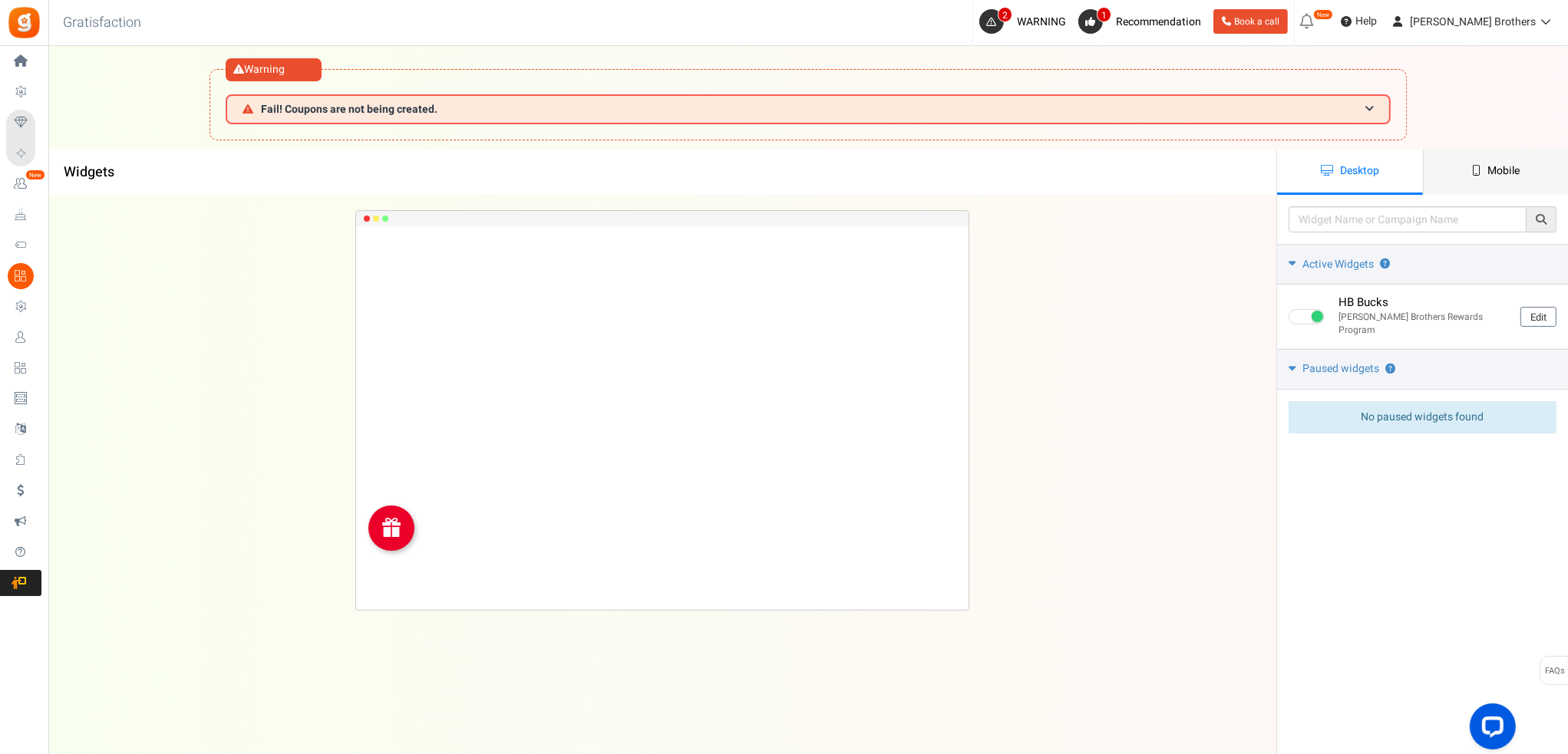
click at [1458, 181] on link "Mobile" at bounding box center [1495, 172] width 146 height 45
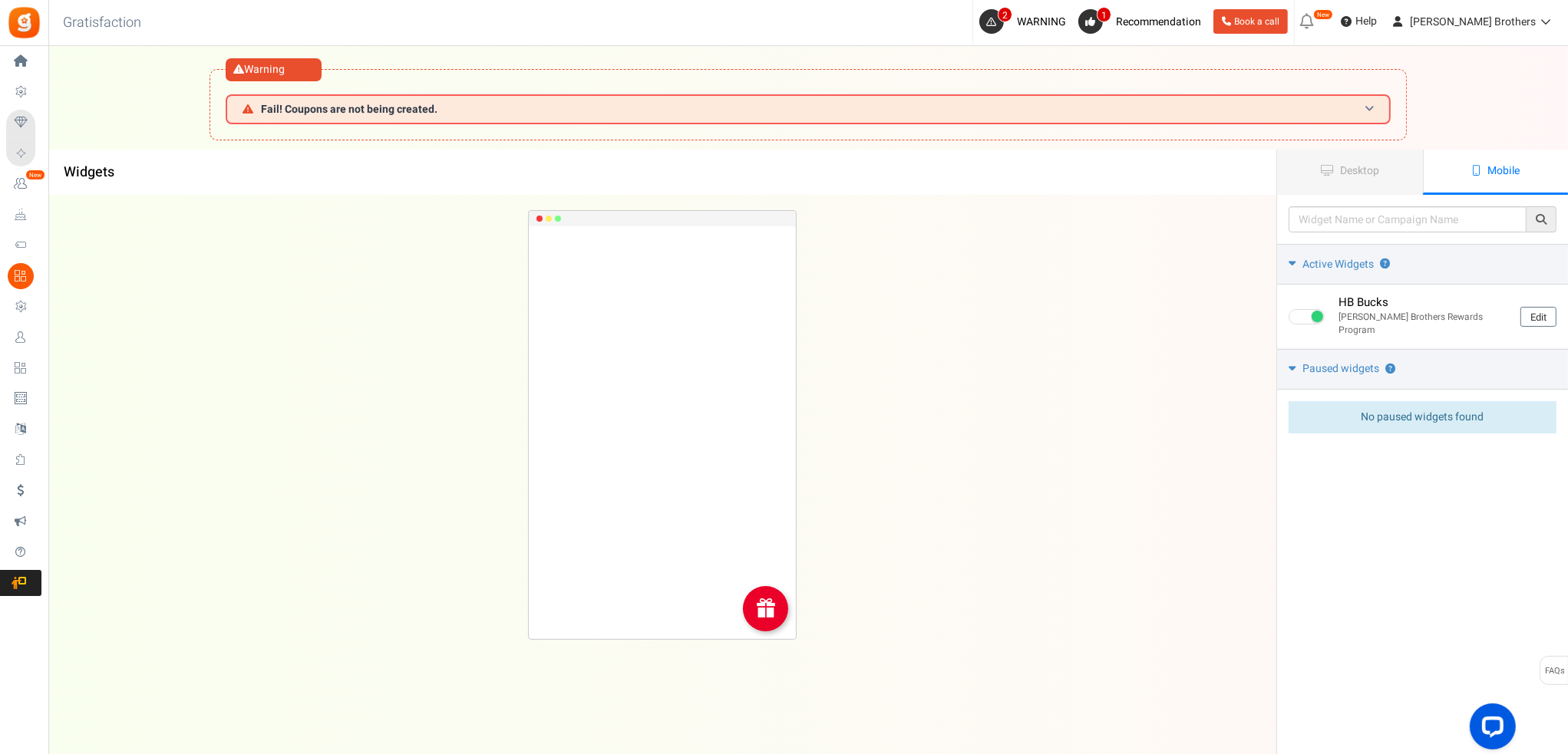
click at [1368, 105] on span at bounding box center [1369, 109] width 9 height 11
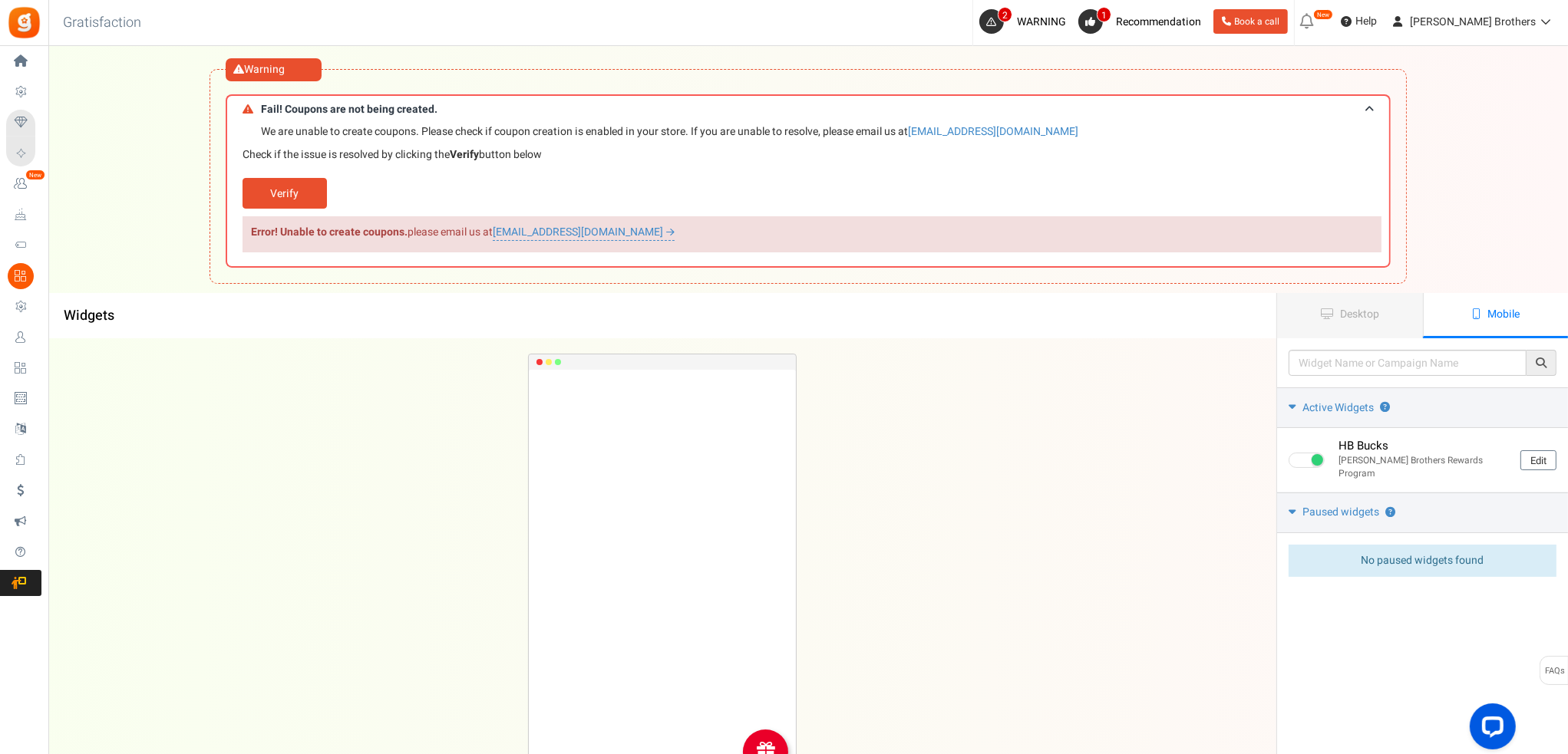
click at [301, 192] on link "Verify" at bounding box center [284, 193] width 84 height 31
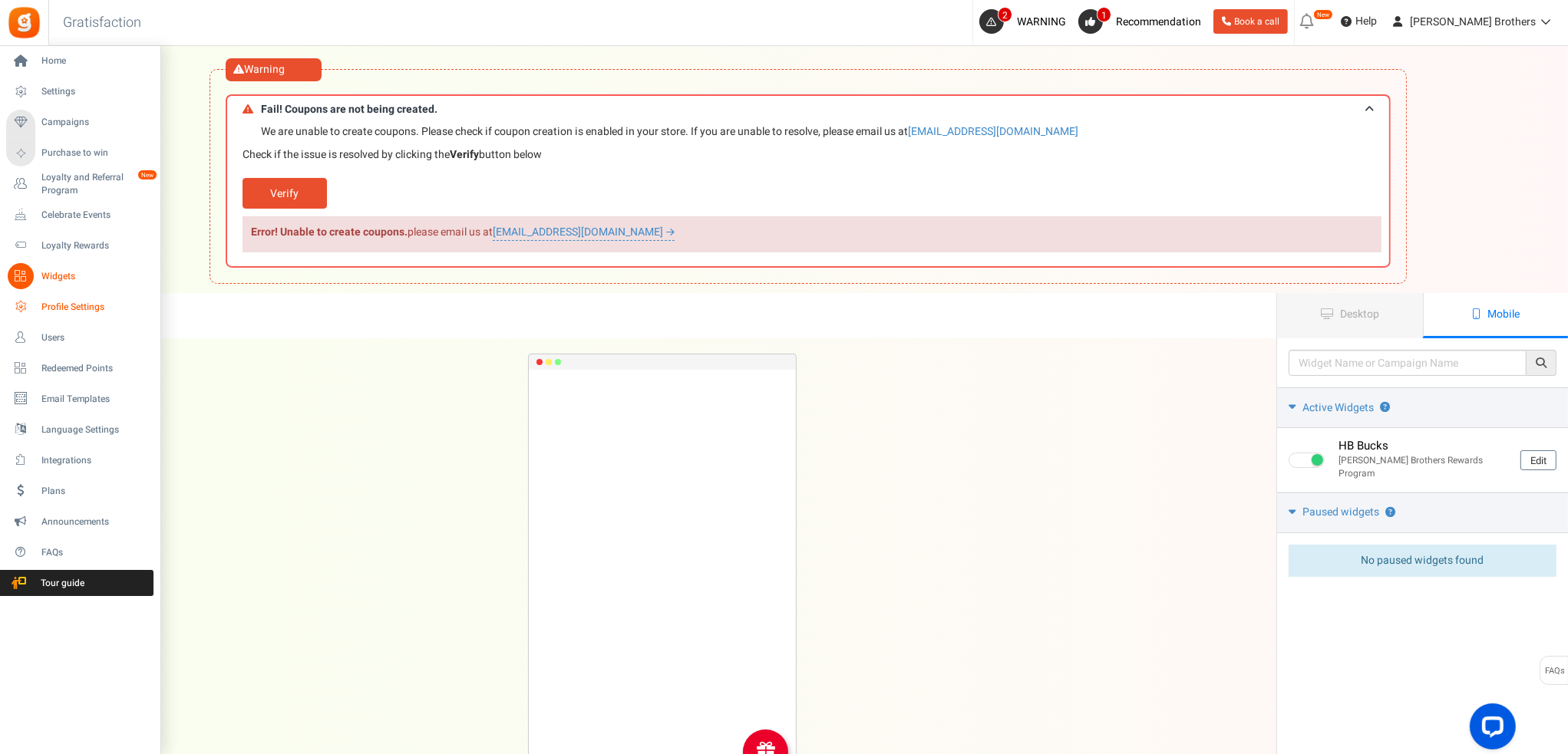
click at [32, 309] on icon at bounding box center [20, 307] width 26 height 26
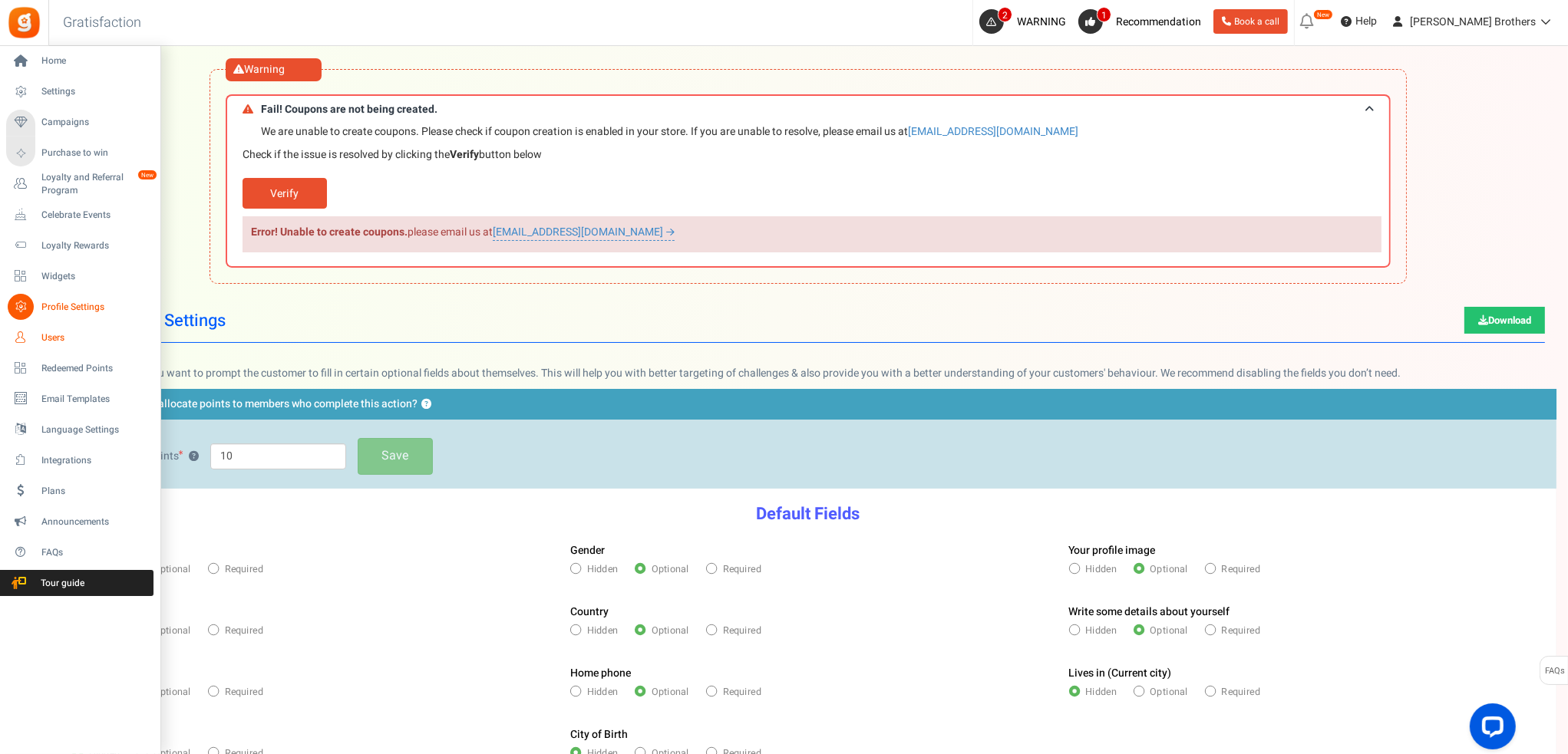
click at [24, 339] on icon at bounding box center [20, 338] width 26 height 26
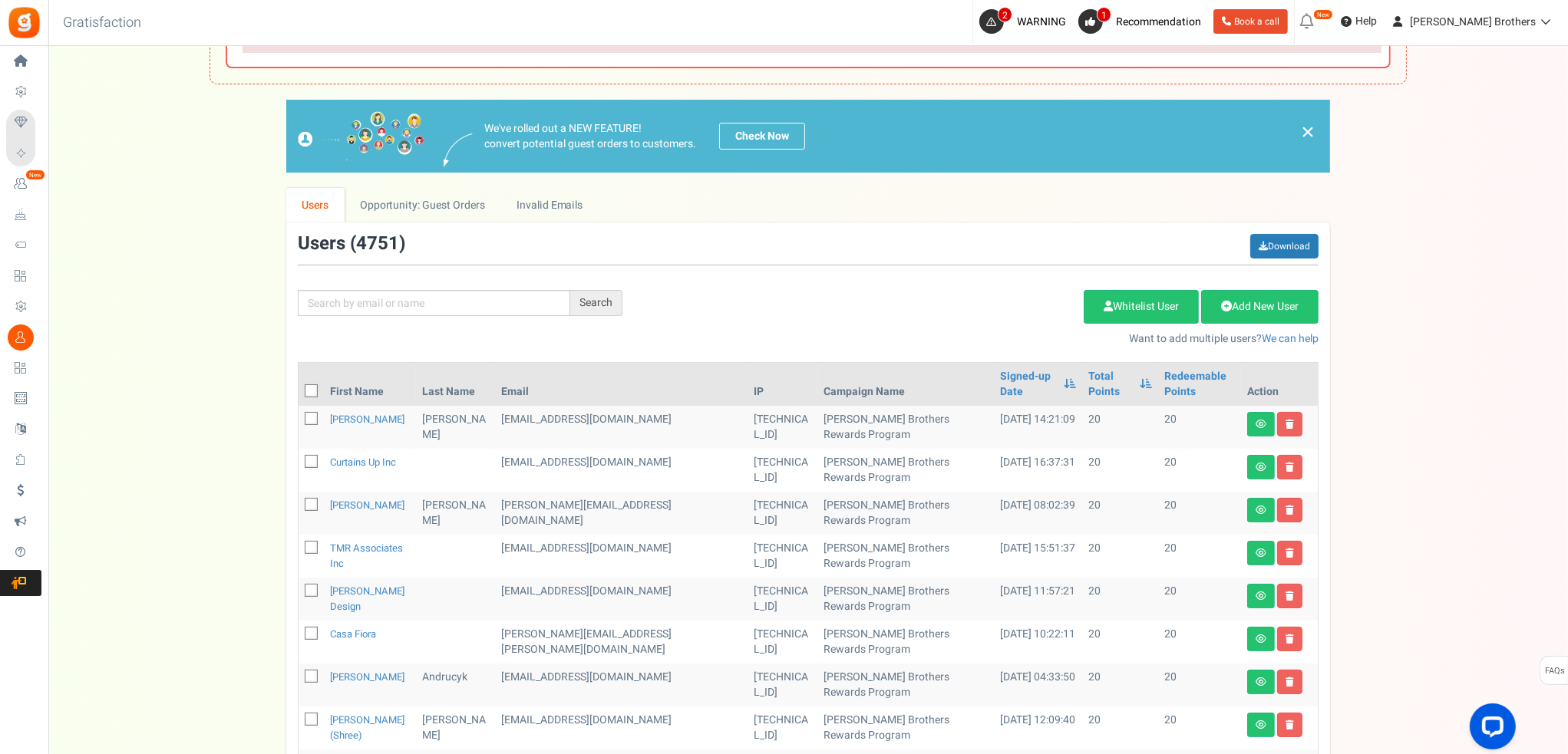
scroll to position [230, 0]
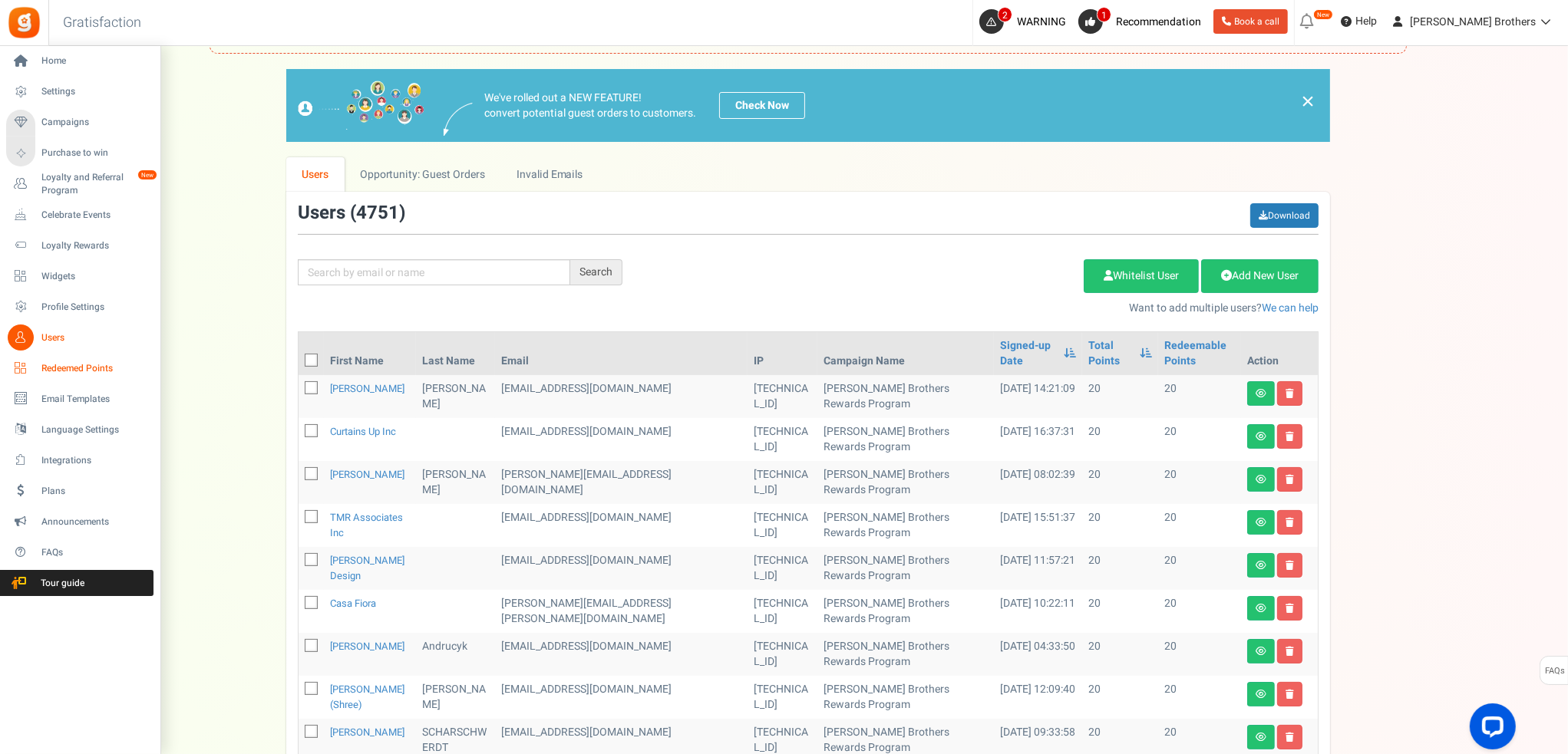
click at [20, 369] on icon at bounding box center [20, 368] width 26 height 26
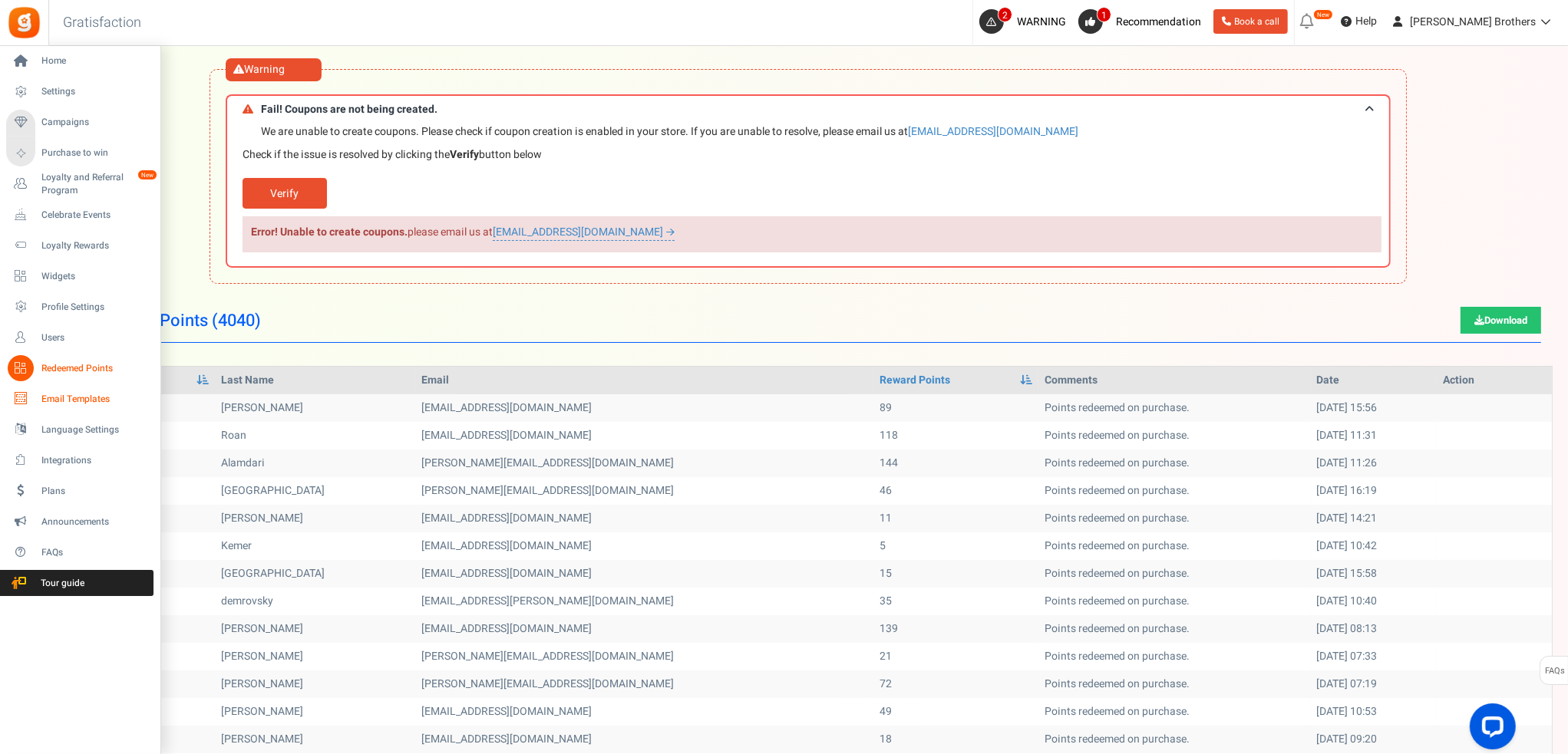
click at [31, 405] on icon at bounding box center [20, 399] width 26 height 26
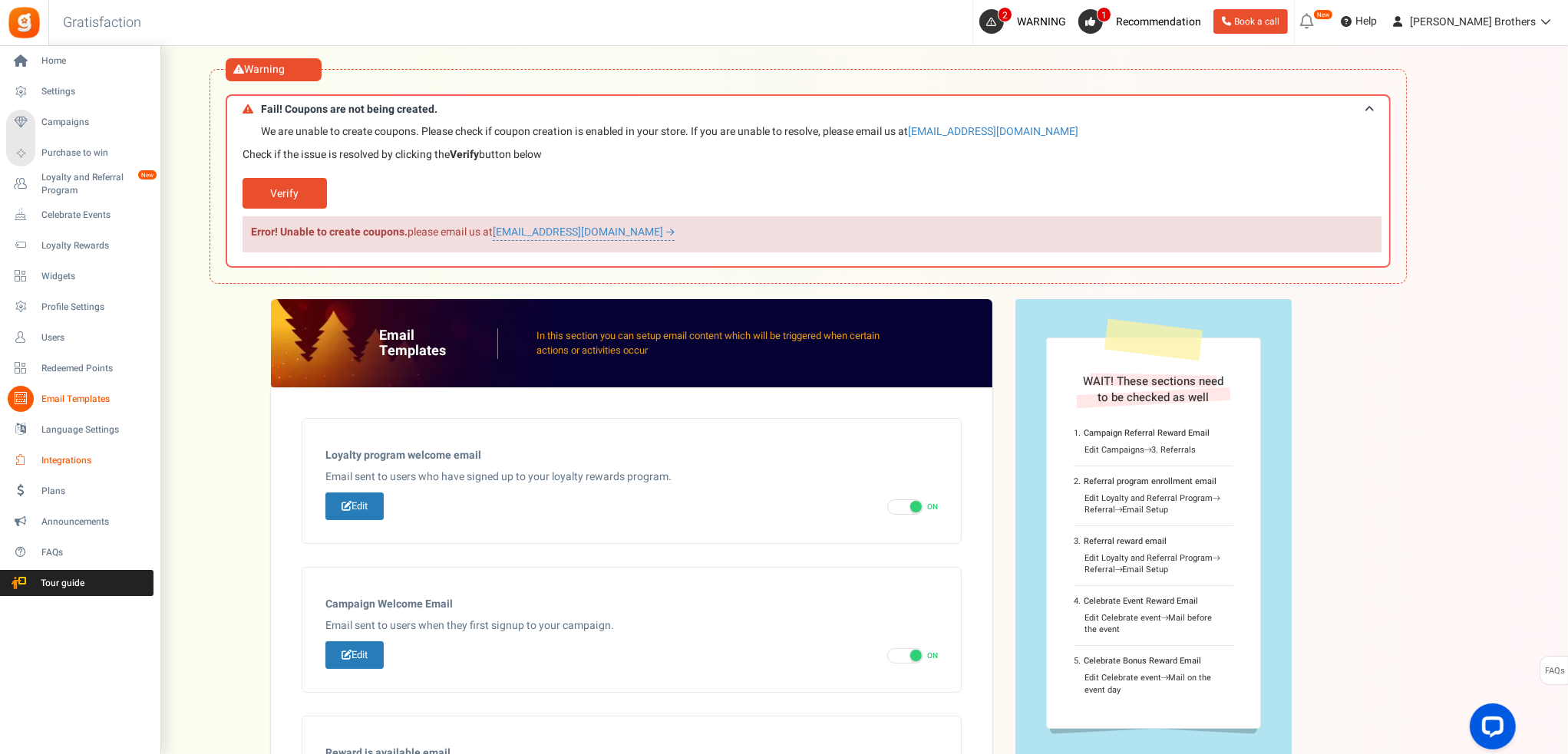
click at [58, 462] on span "Integrations" at bounding box center [96, 461] width 108 height 13
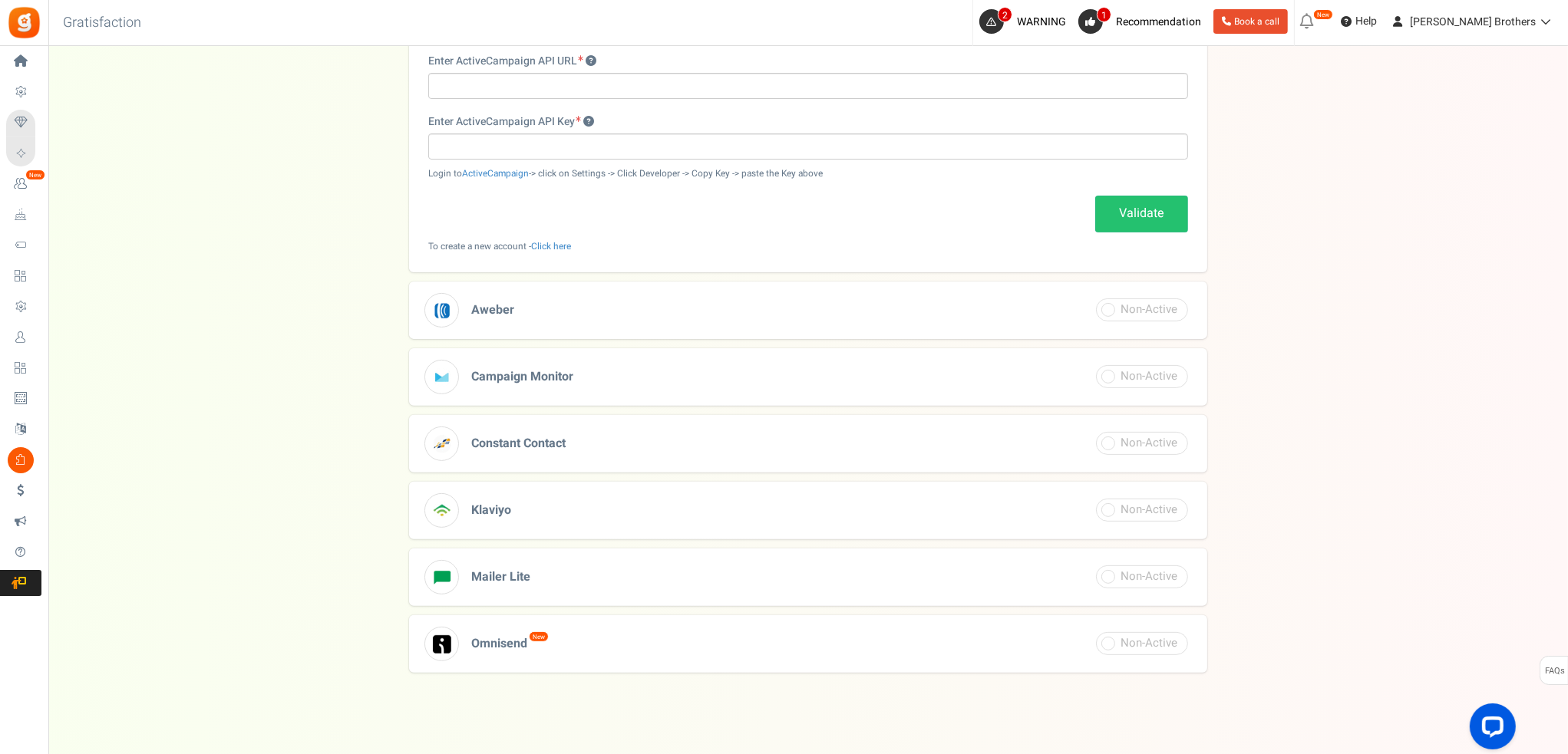
scroll to position [637, 0]
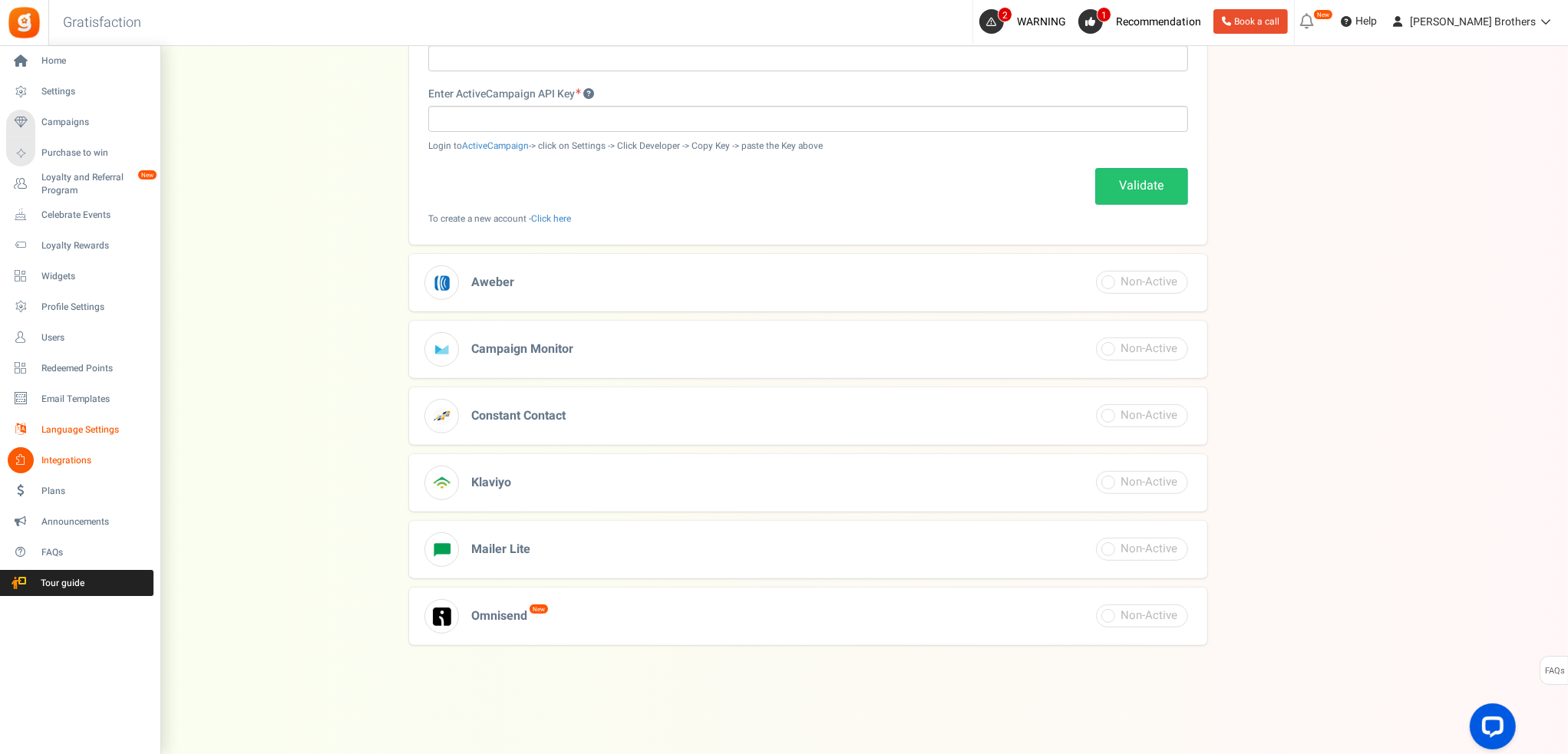
click at [38, 429] on link "Language Settings" at bounding box center [80, 429] width 147 height 26
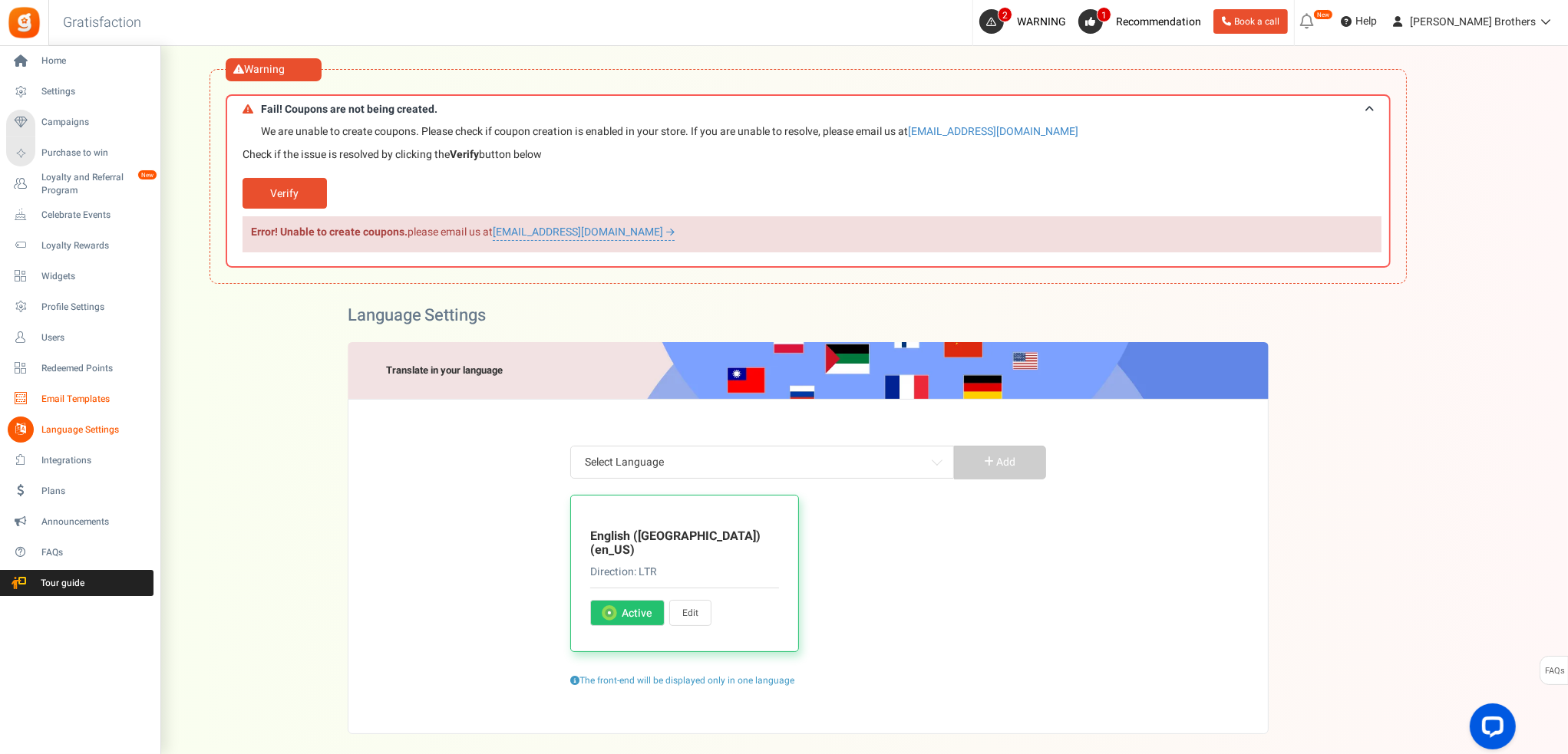
click at [27, 399] on icon at bounding box center [20, 399] width 26 height 26
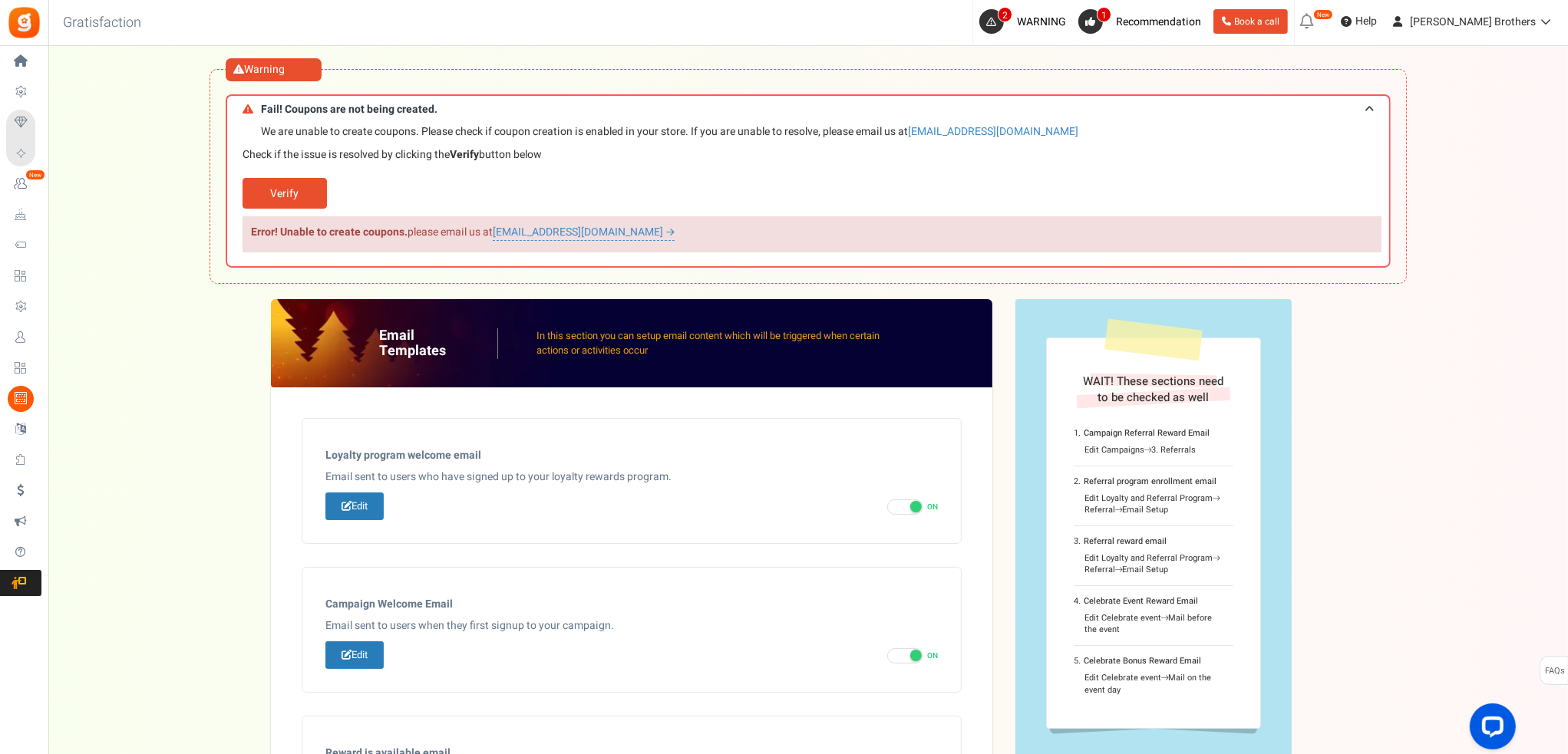
click at [20, 369] on icon at bounding box center [20, 368] width 26 height 26
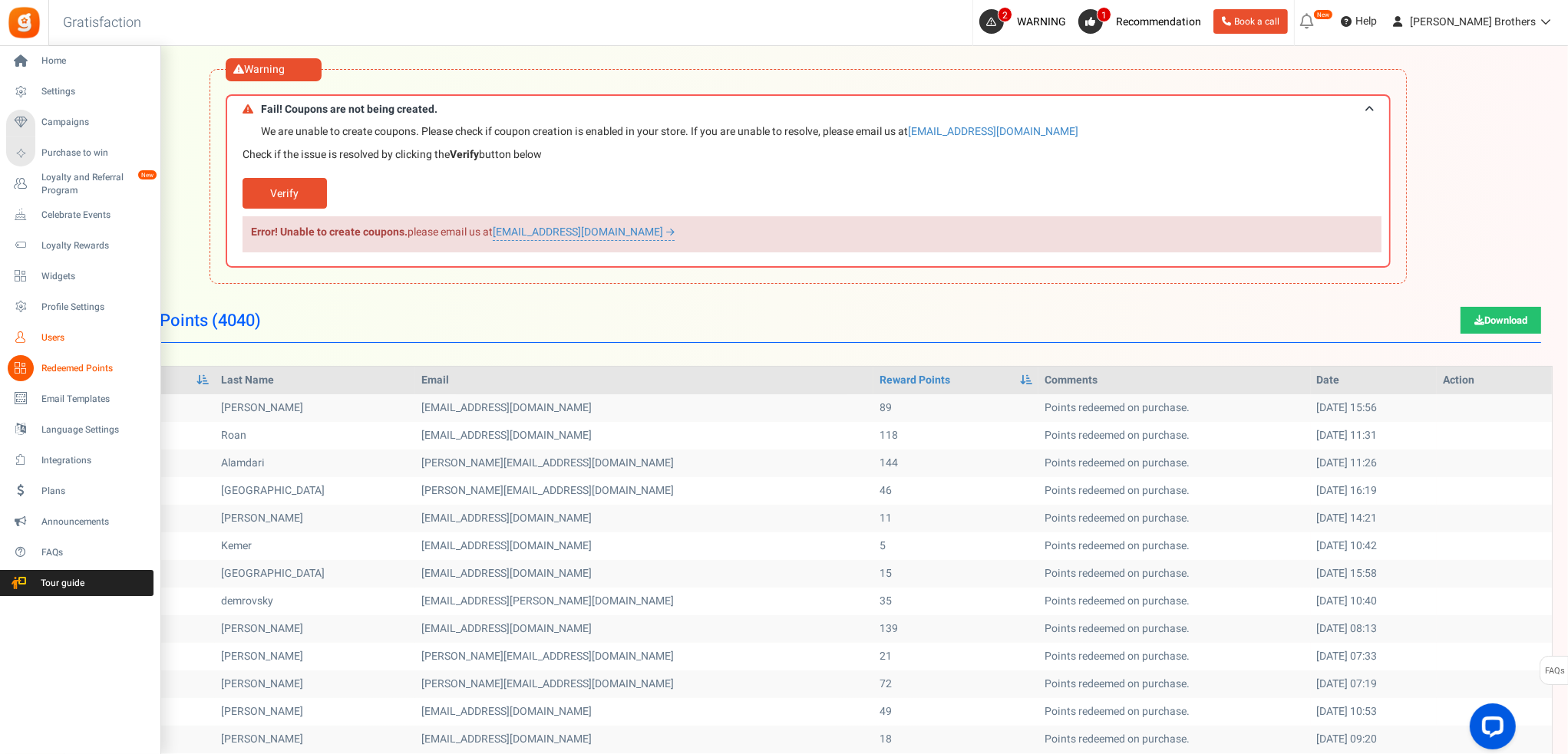
click at [18, 343] on icon at bounding box center [20, 338] width 26 height 26
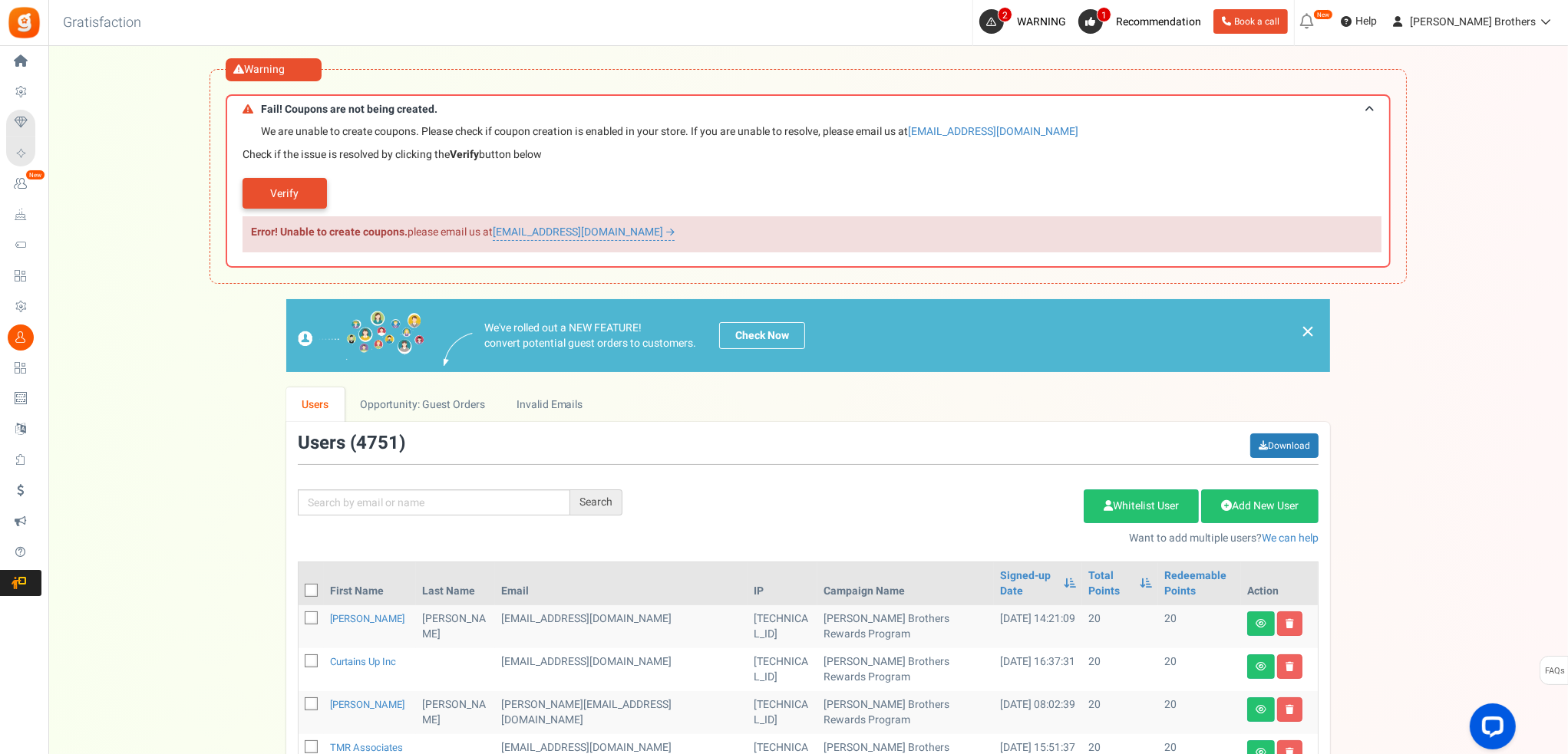
click at [306, 189] on link "Verify" at bounding box center [284, 193] width 84 height 31
